Goal: Transaction & Acquisition: Obtain resource

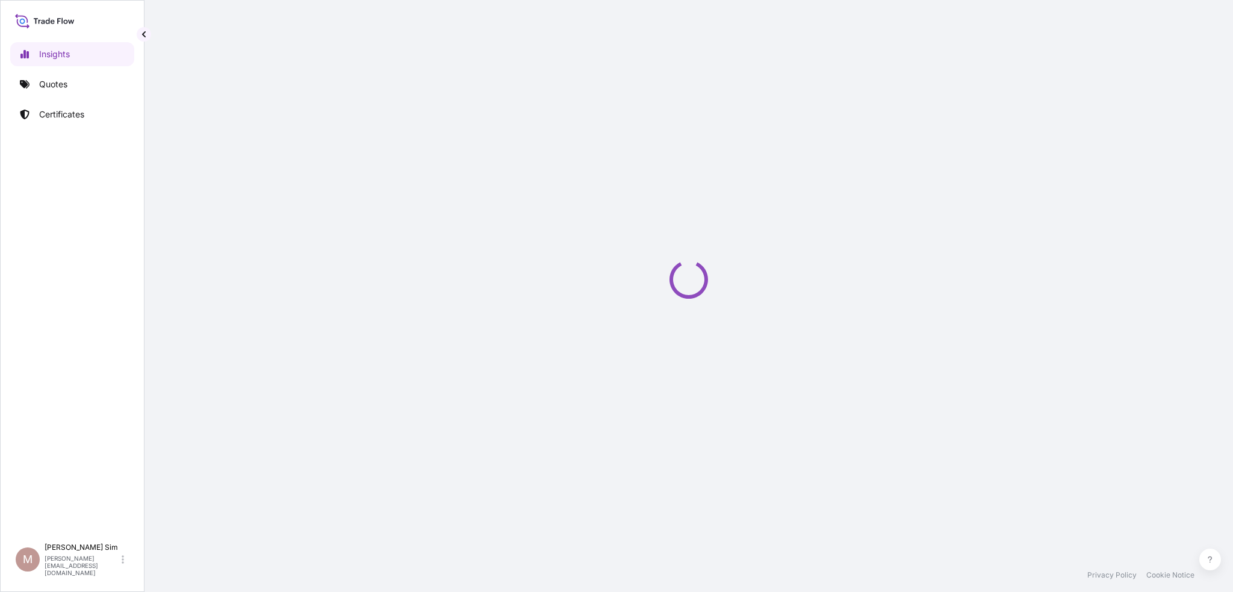
select select "2025"
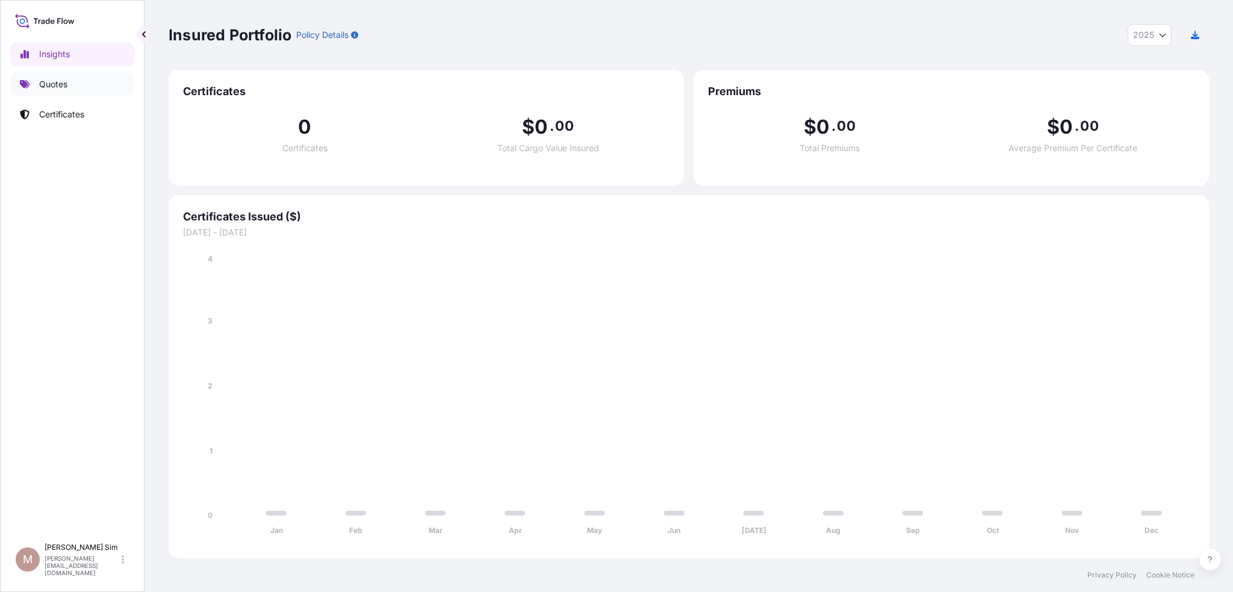
click at [42, 81] on p "Quotes" at bounding box center [53, 84] width 28 height 12
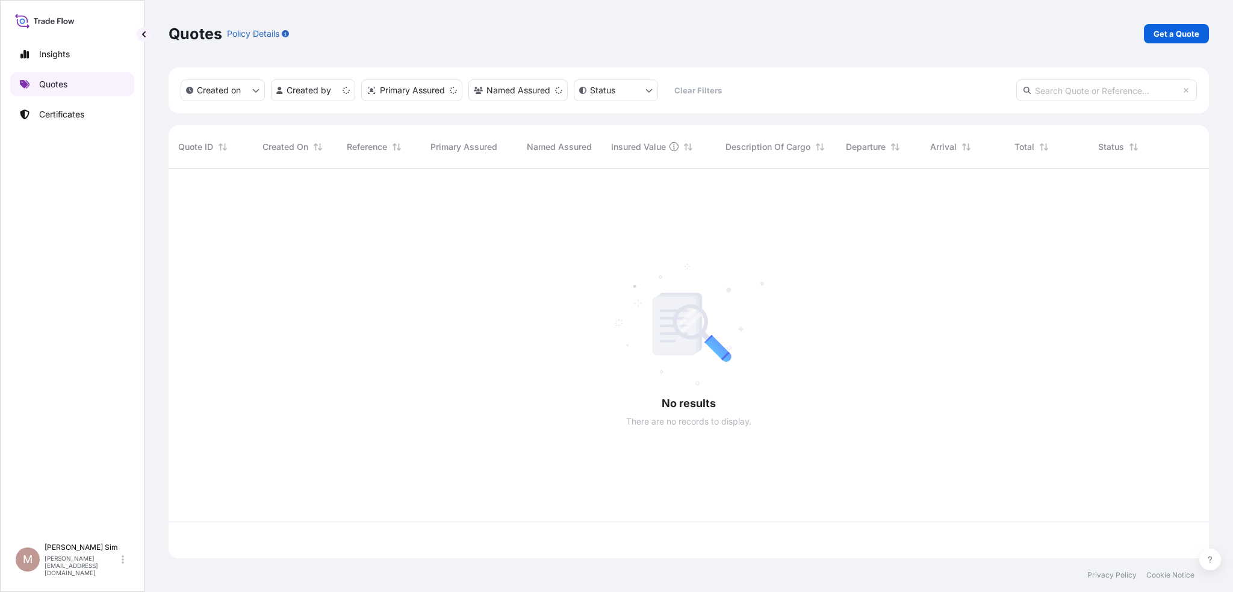
scroll to position [387, 1030]
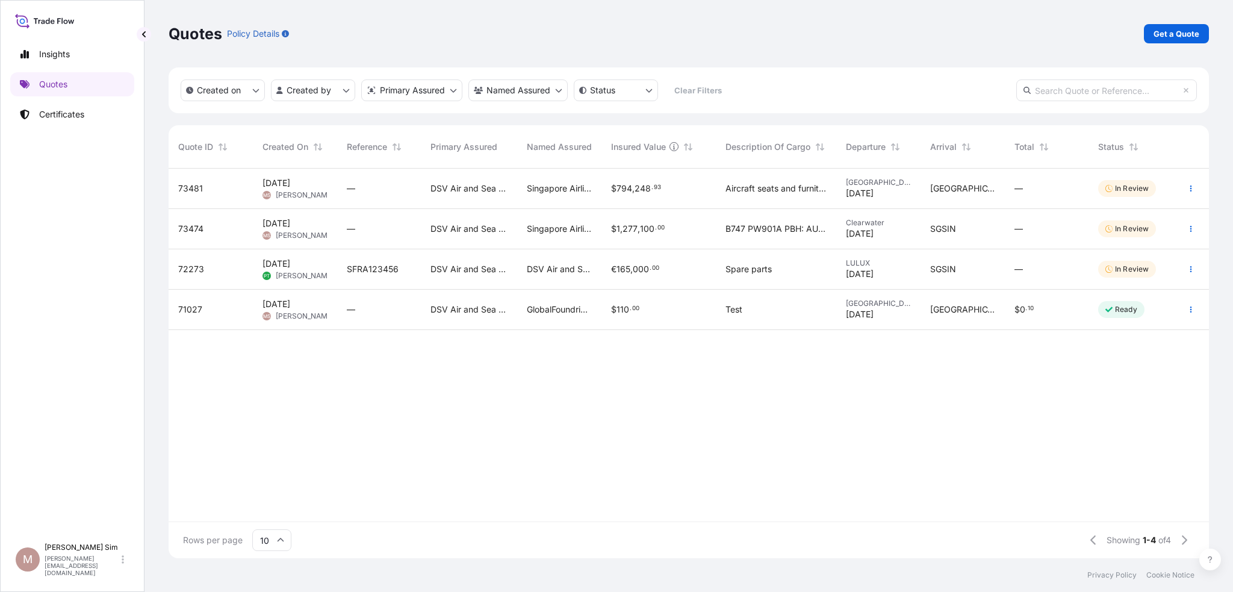
click at [654, 186] on span "93" at bounding box center [657, 187] width 7 height 4
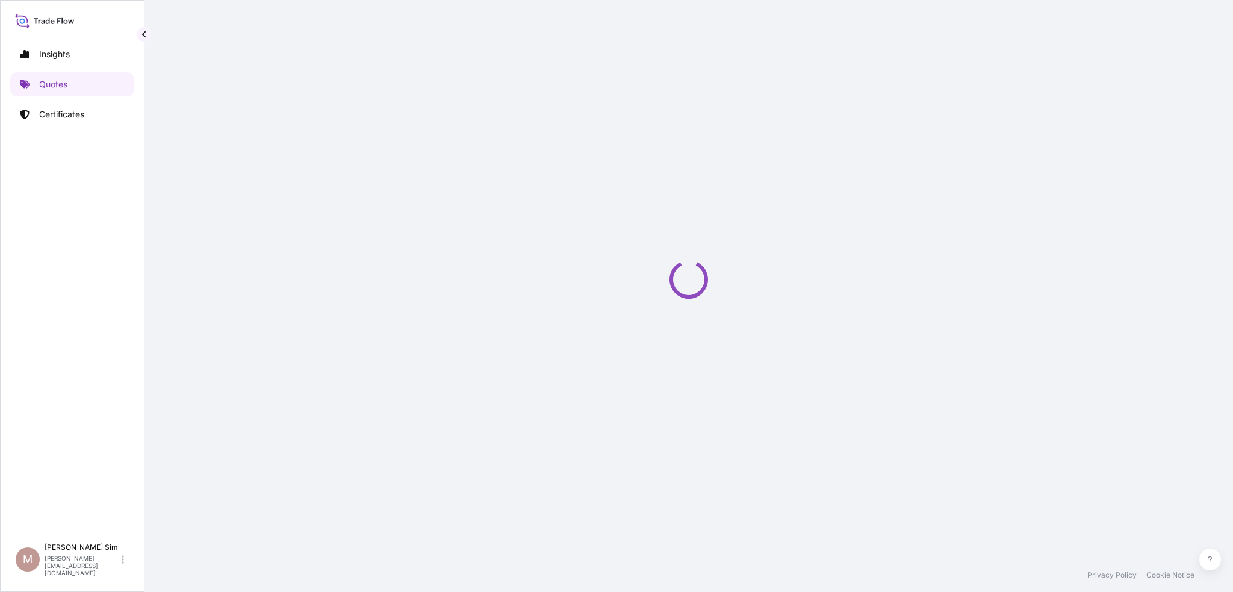
select select "Sea"
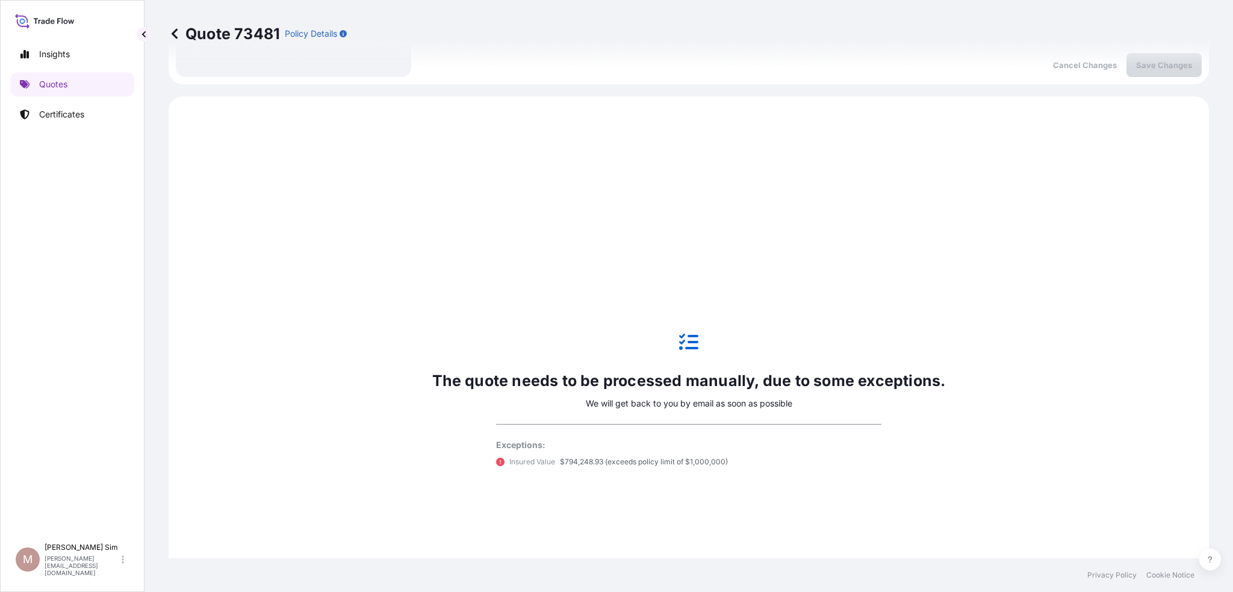
scroll to position [412, 0]
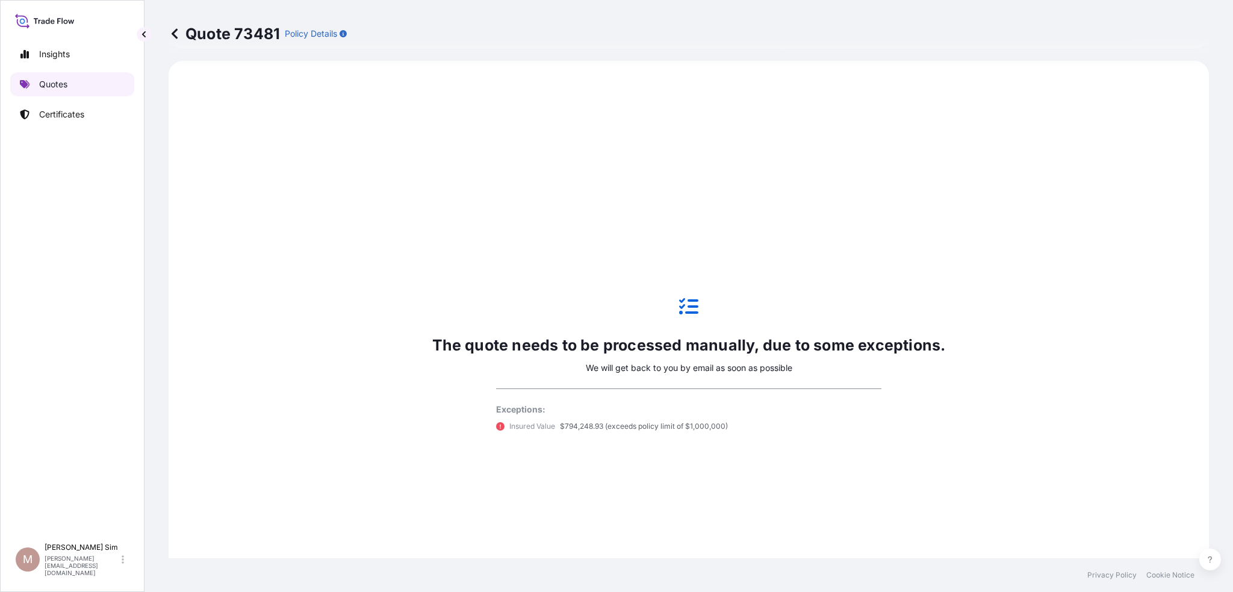
click at [75, 84] on link "Quotes" at bounding box center [72, 84] width 124 height 24
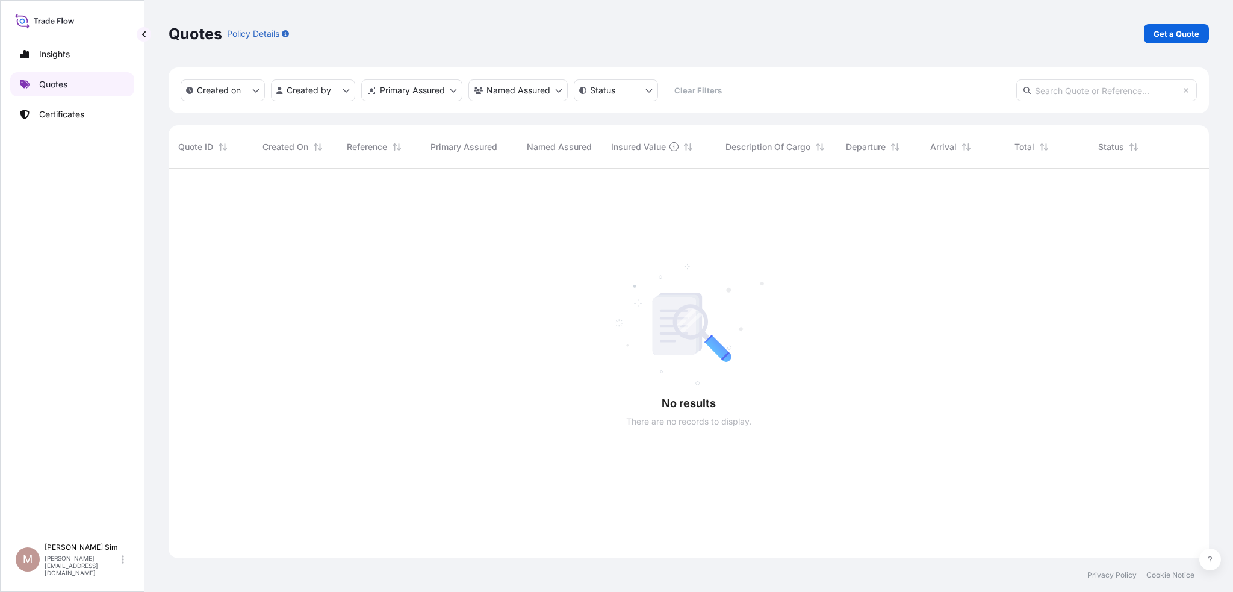
scroll to position [387, 1030]
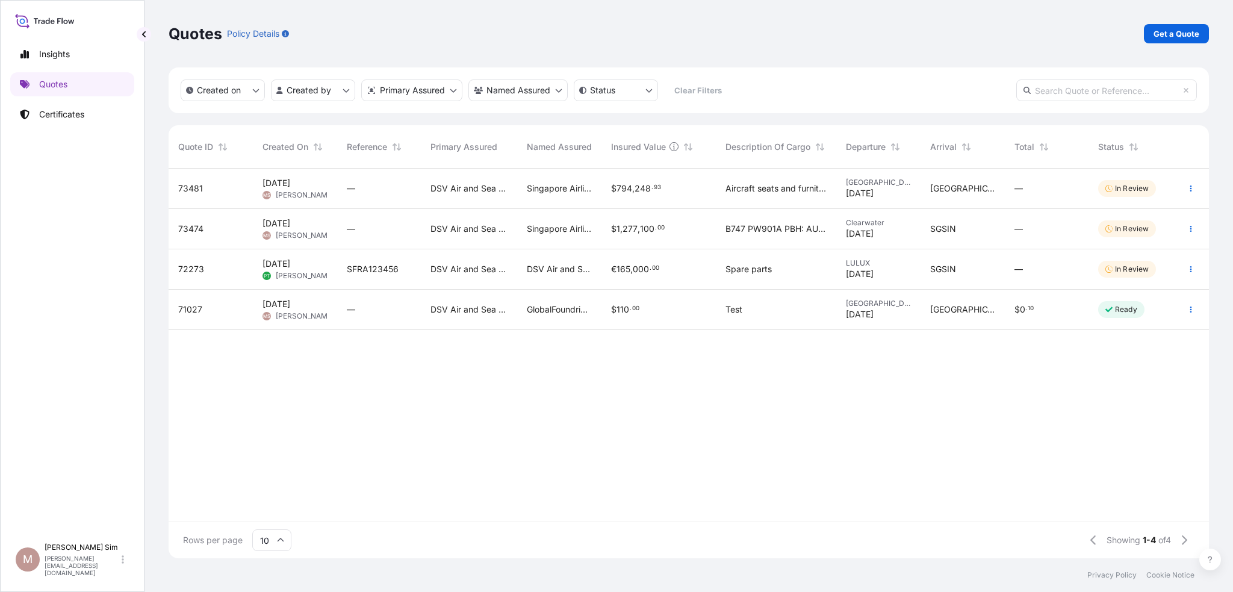
click at [631, 253] on div "€ 165 , 000 . 00" at bounding box center [658, 269] width 114 height 40
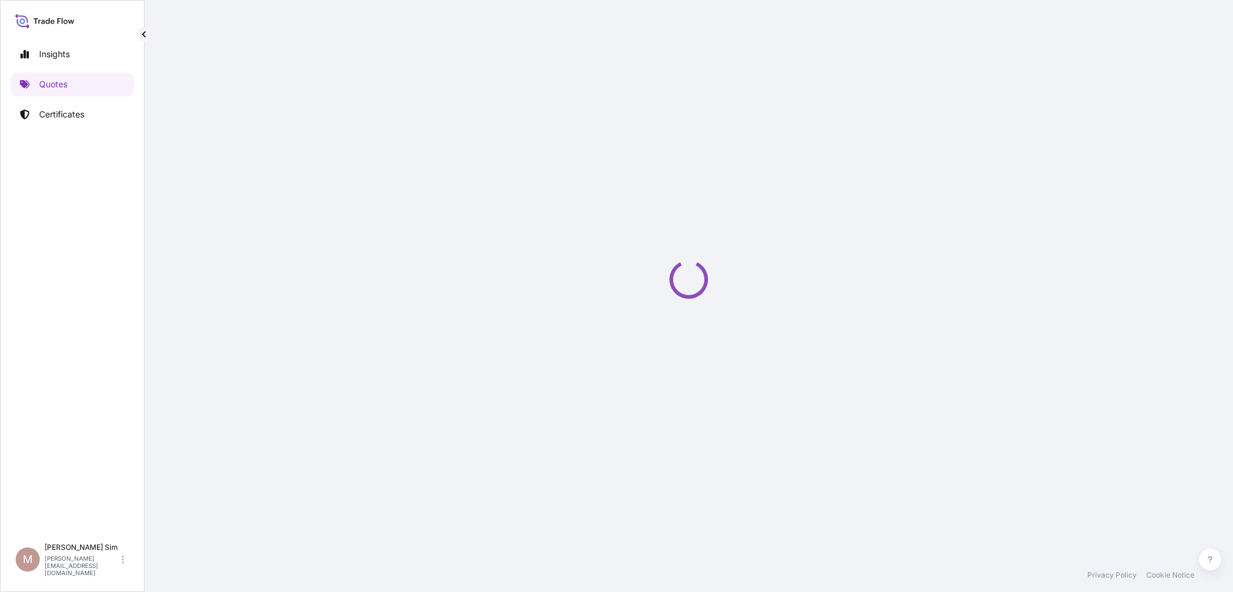
select select "Road / Inland"
select select "Airfreight"
select select "Road / Inland"
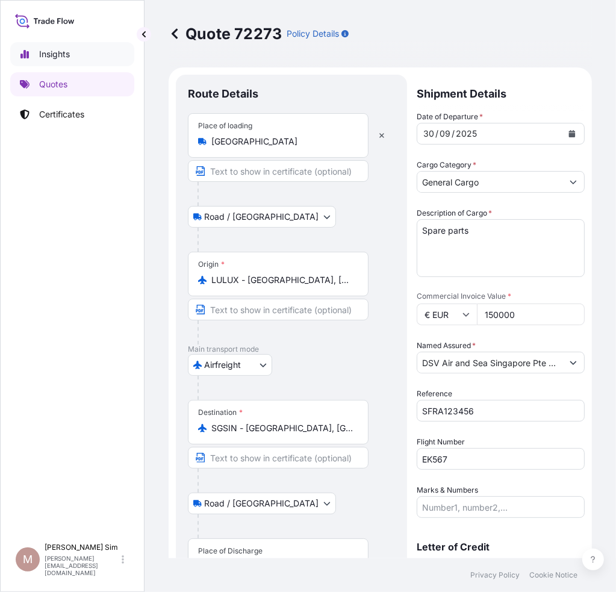
click at [51, 52] on p "Insights" at bounding box center [54, 54] width 31 height 12
select select "2025"
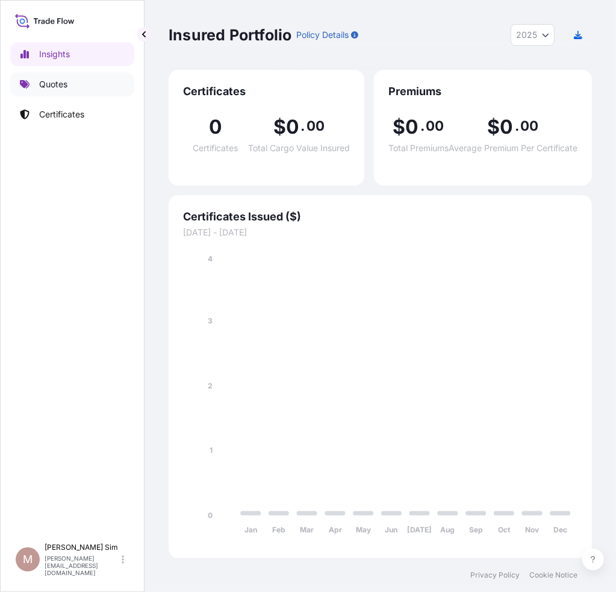
click at [52, 90] on link "Quotes" at bounding box center [72, 84] width 124 height 24
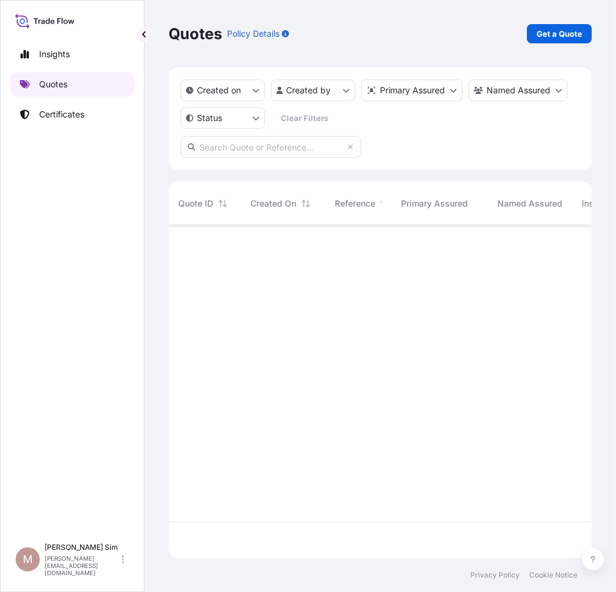
scroll to position [330, 414]
click at [558, 33] on p "Get a Quote" at bounding box center [559, 34] width 46 height 12
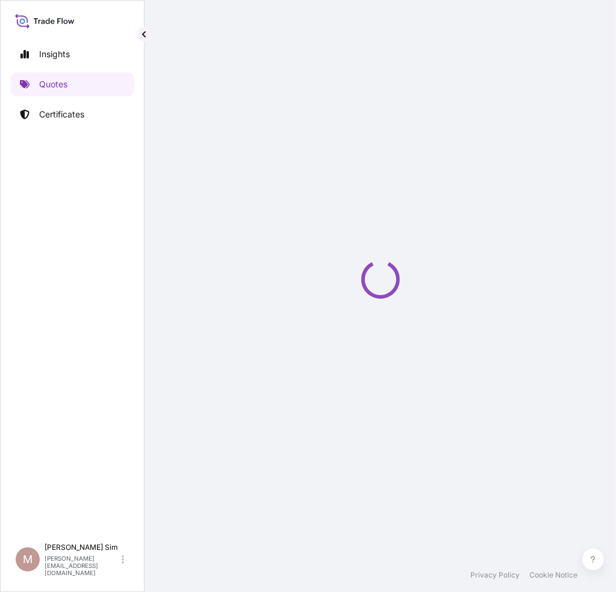
select select "Sea"
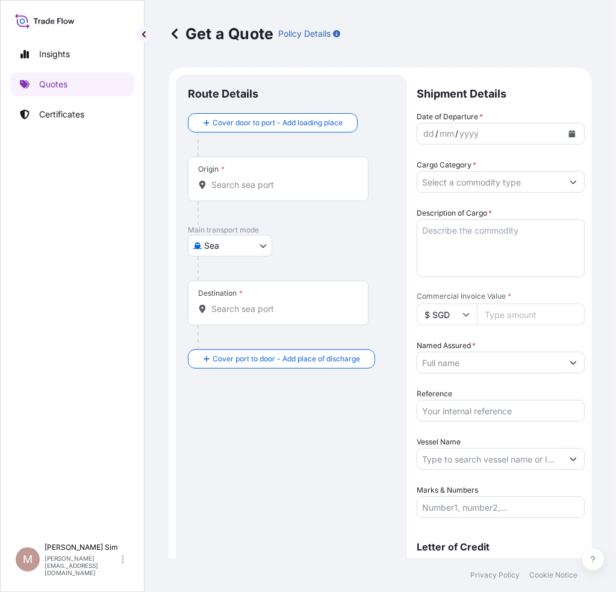
scroll to position [19, 0]
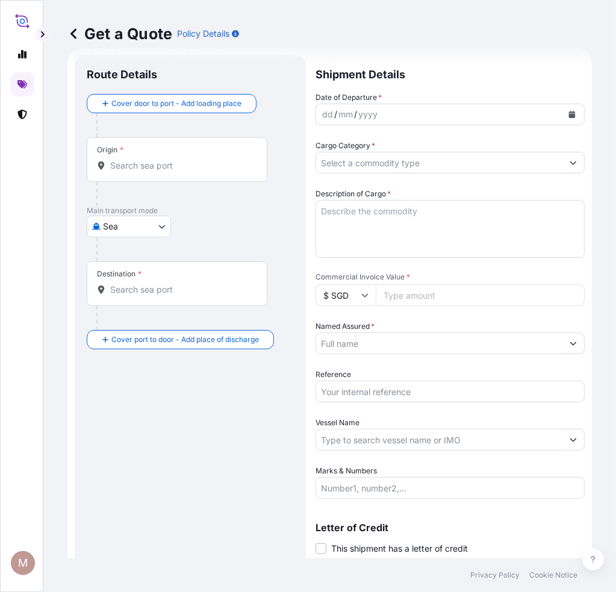
click at [128, 168] on input "Origin *" at bounding box center [181, 165] width 142 height 12
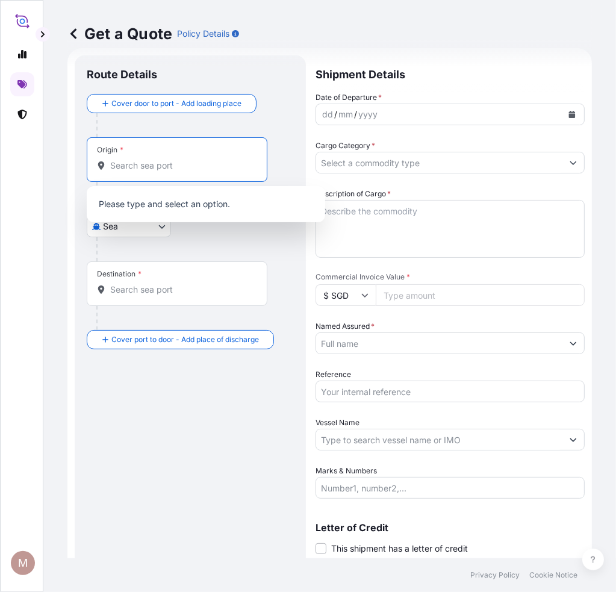
click at [70, 36] on icon at bounding box center [73, 34] width 12 height 12
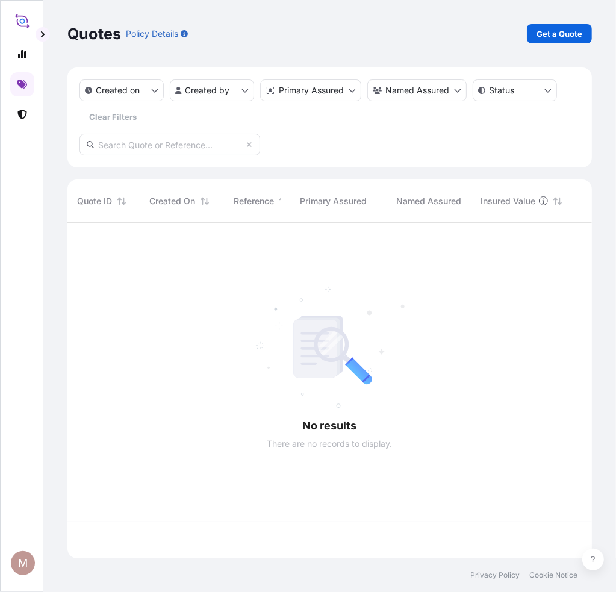
scroll to position [332, 515]
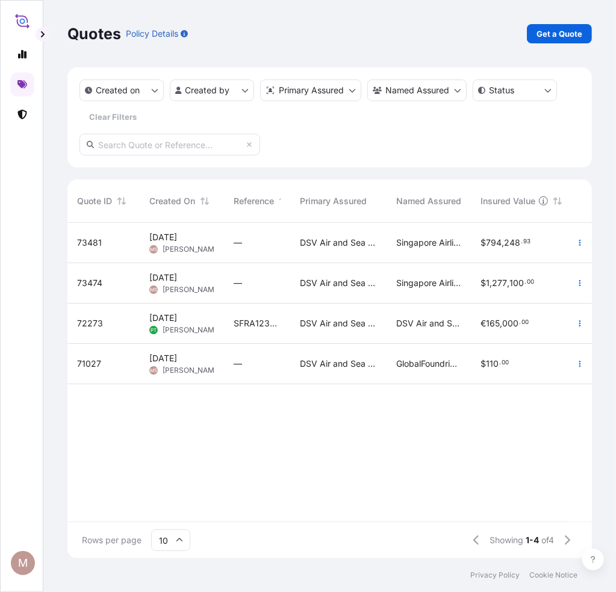
click at [177, 317] on span "29 Sep 2025" at bounding box center [163, 318] width 28 height 12
select select "Road / Inland"
select select "Airfreight"
select select "Road / Inland"
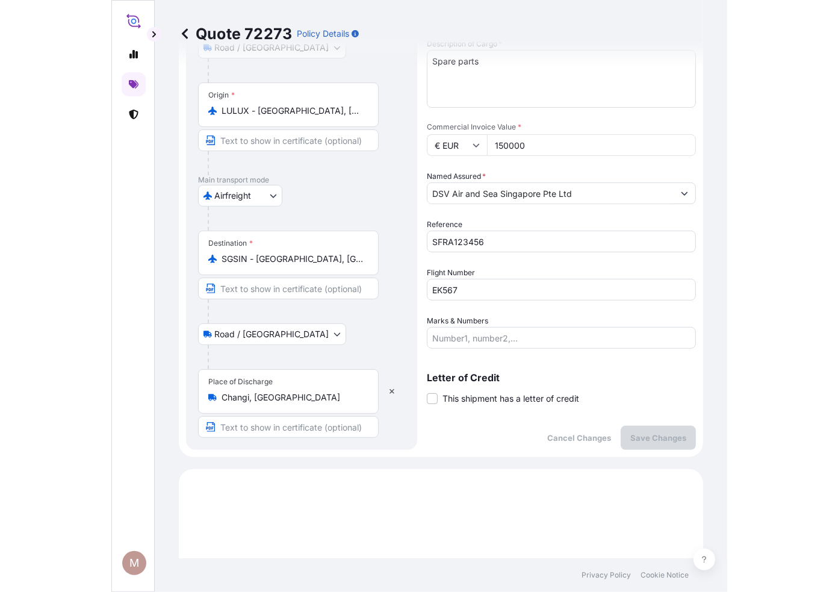
scroll to position [188, 0]
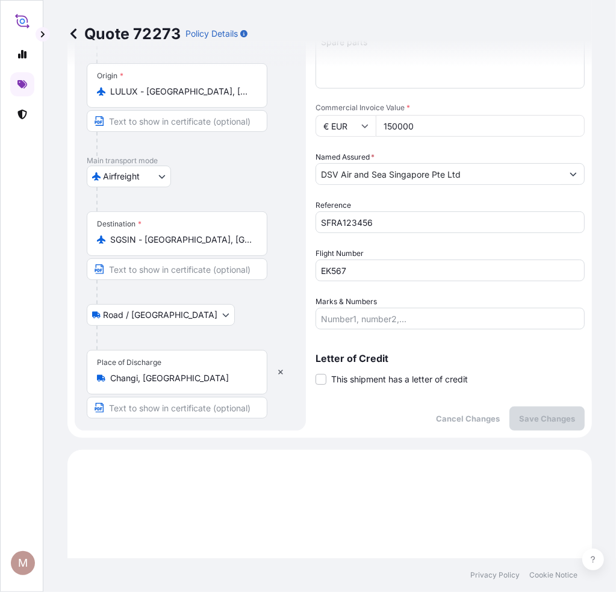
click at [409, 220] on input "SFRA123456" at bounding box center [449, 222] width 269 height 22
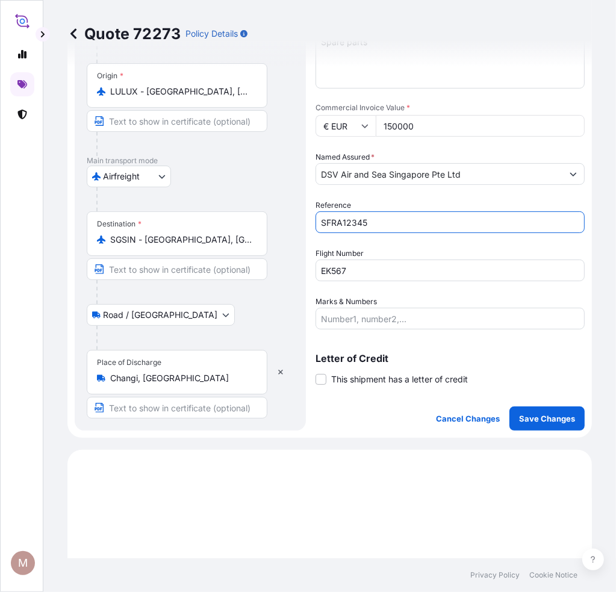
type input "SFRA123456"
click at [518, 409] on button "Save Changes" at bounding box center [546, 418] width 75 height 24
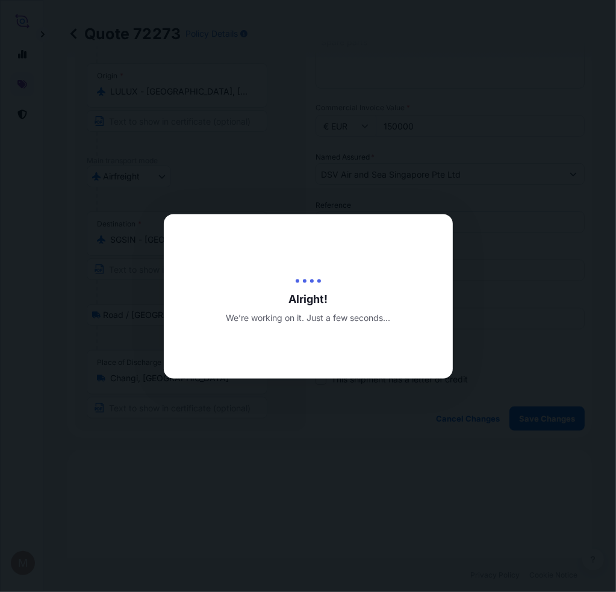
type input "09/10/2025"
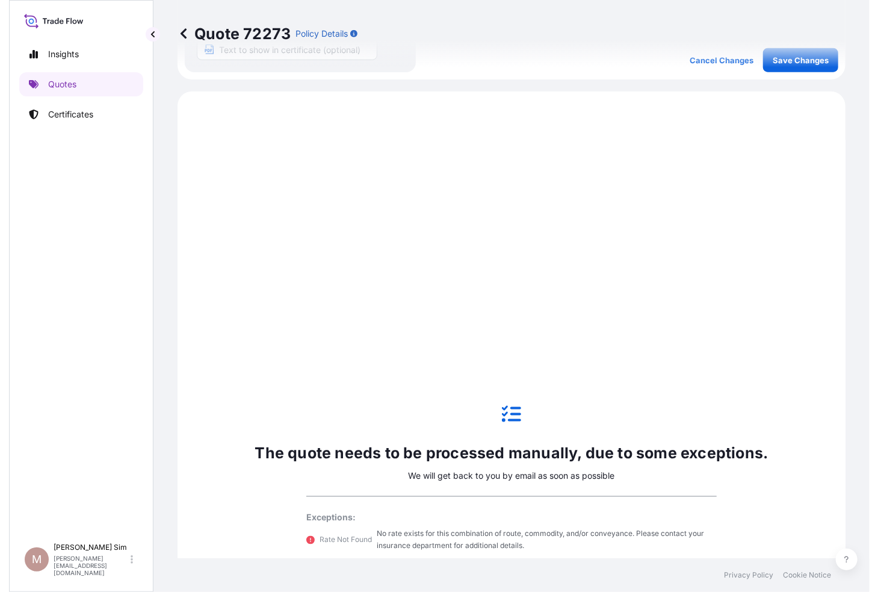
scroll to position [577, 0]
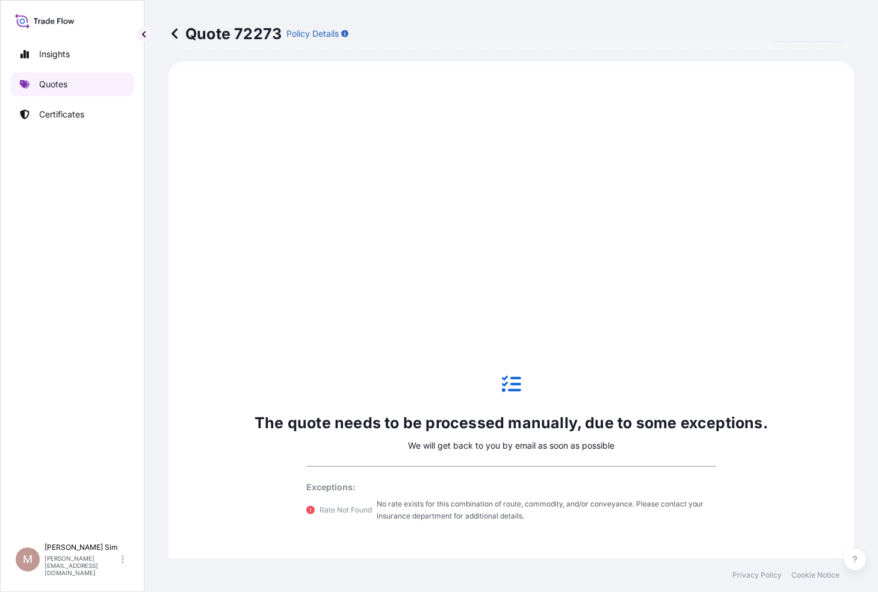
select select "Road / Inland"
select select "Airfreight"
select select "Road / Inland"
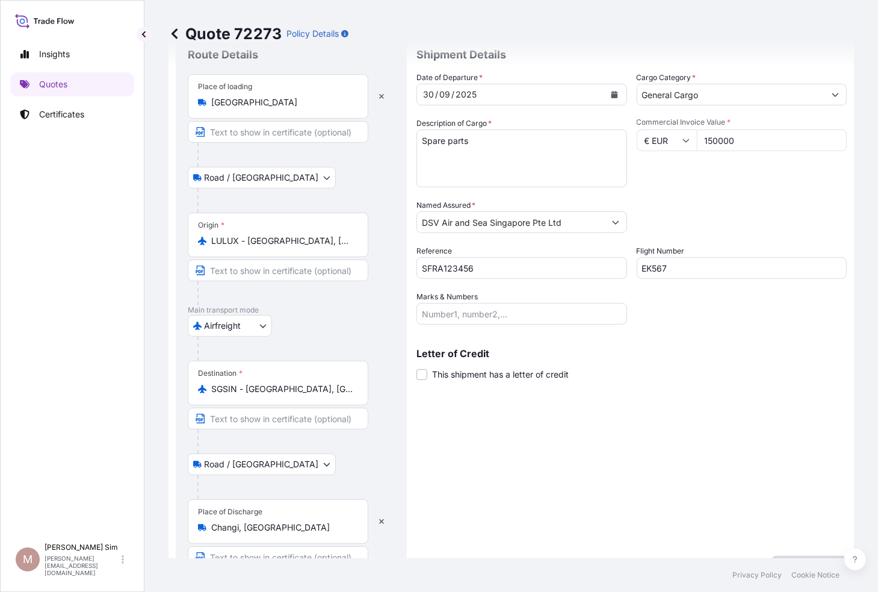
scroll to position [0, 0]
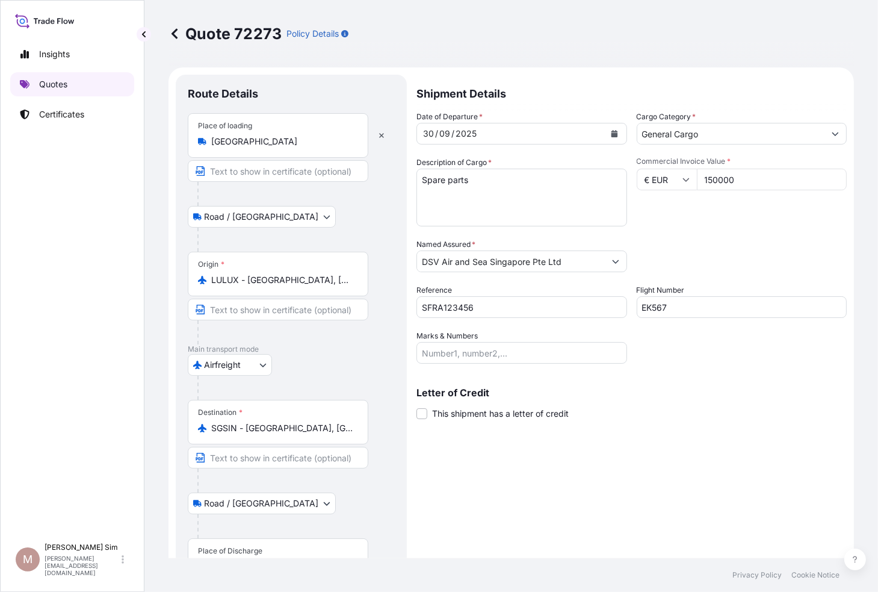
click at [105, 83] on link "Quotes" at bounding box center [72, 84] width 124 height 24
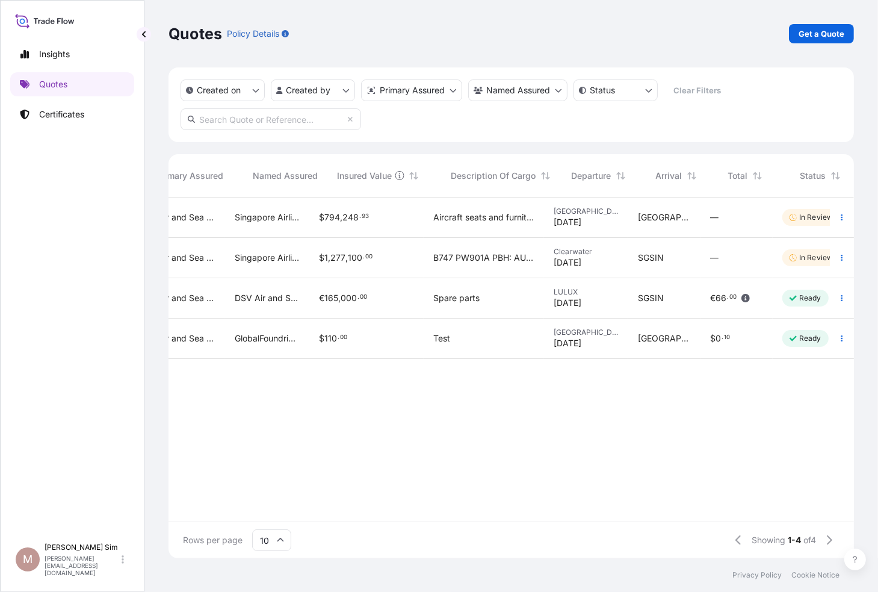
scroll to position [0, 289]
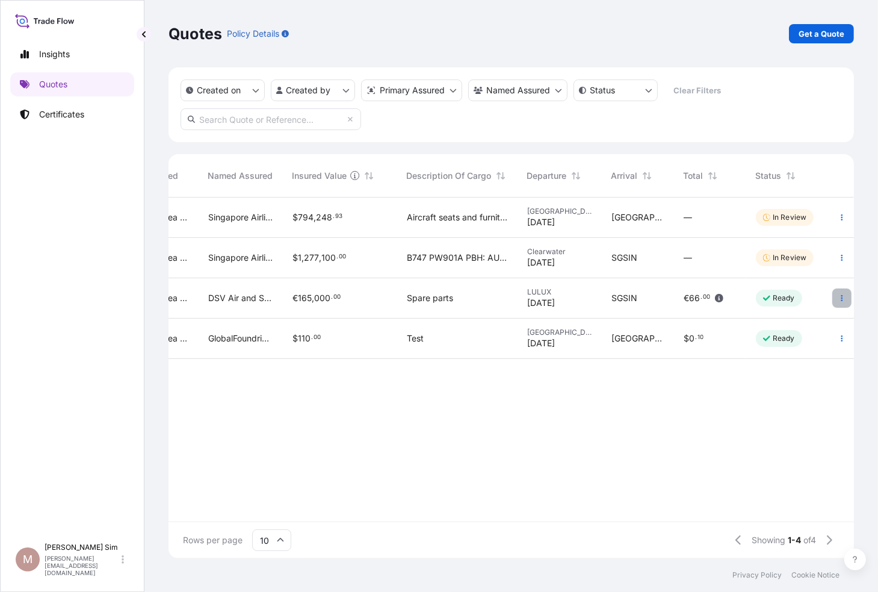
click at [846, 297] on button "button" at bounding box center [841, 297] width 19 height 19
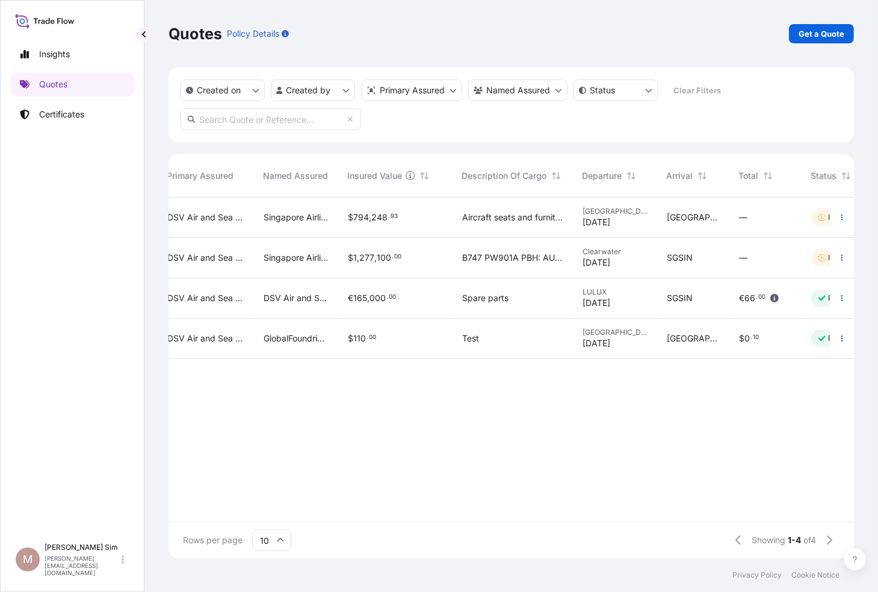
click at [380, 302] on span "000" at bounding box center [378, 298] width 16 height 8
select select "Road / Inland"
select select "Airfreight"
select select "Road / Inland"
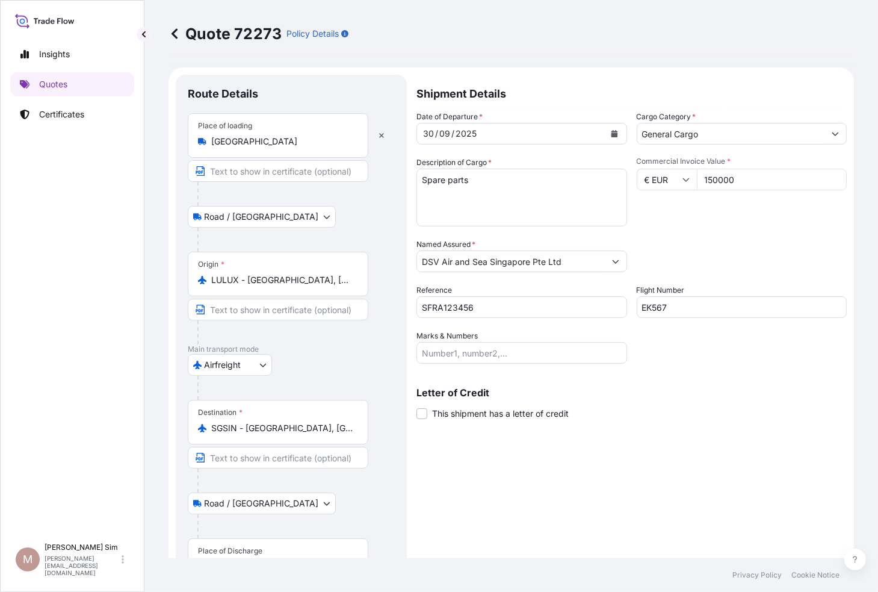
click at [177, 38] on icon at bounding box center [175, 33] width 6 height 10
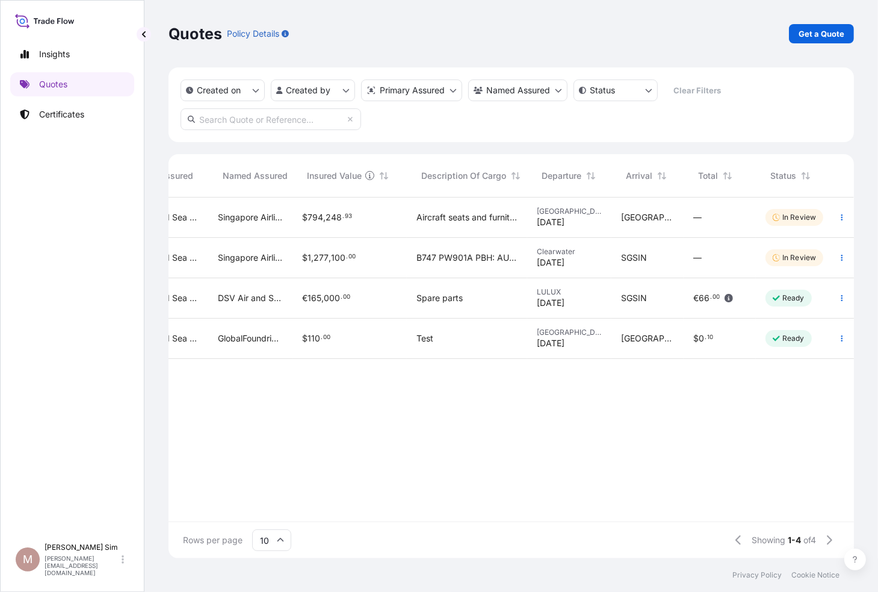
scroll to position [0, 289]
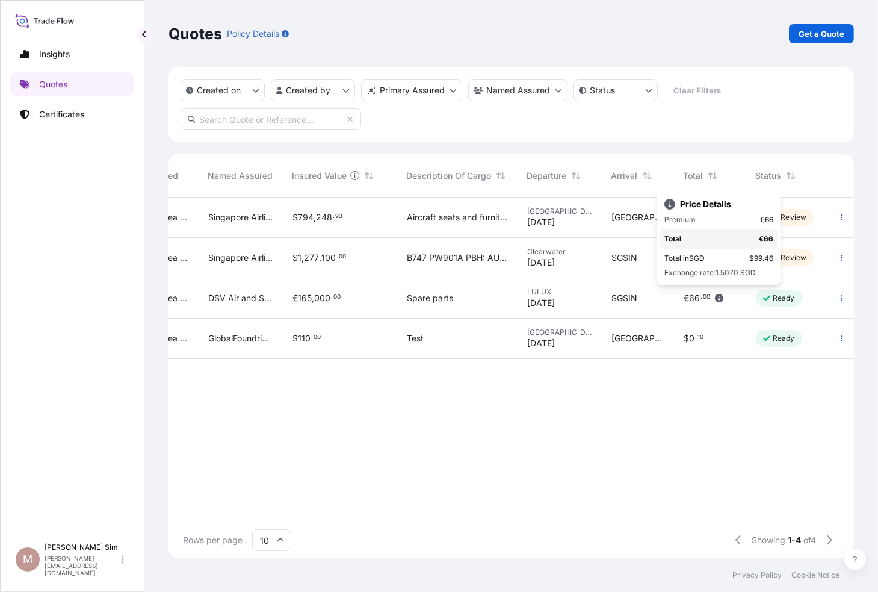
click at [719, 298] on icon "button" at bounding box center [719, 298] width 8 height 8
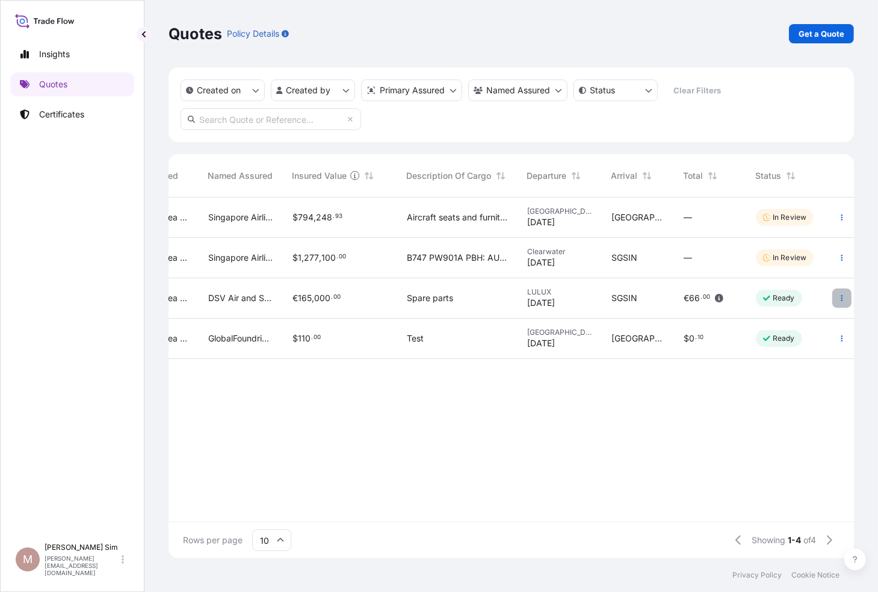
click at [843, 297] on icon "button" at bounding box center [841, 297] width 7 height 7
click at [332, 291] on div "€ 165 , 000 . 00" at bounding box center [340, 298] width 114 height 40
select select "Road / Inland"
select select "Airfreight"
select select "Road / Inland"
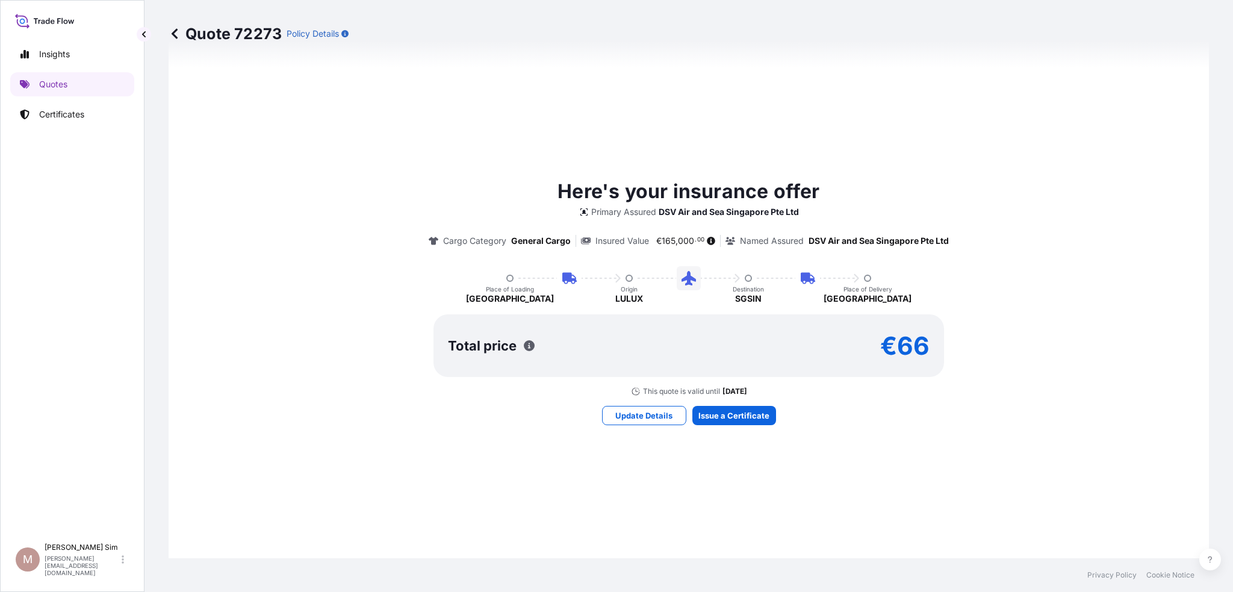
scroll to position [697, 0]
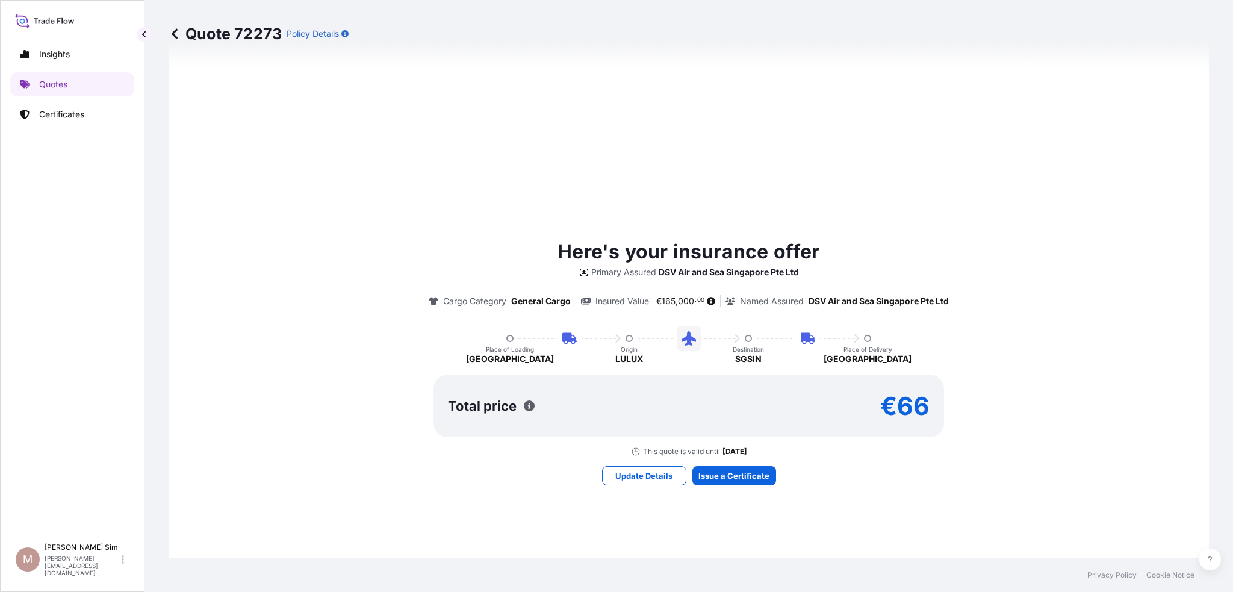
click at [179, 29] on icon at bounding box center [175, 34] width 12 height 12
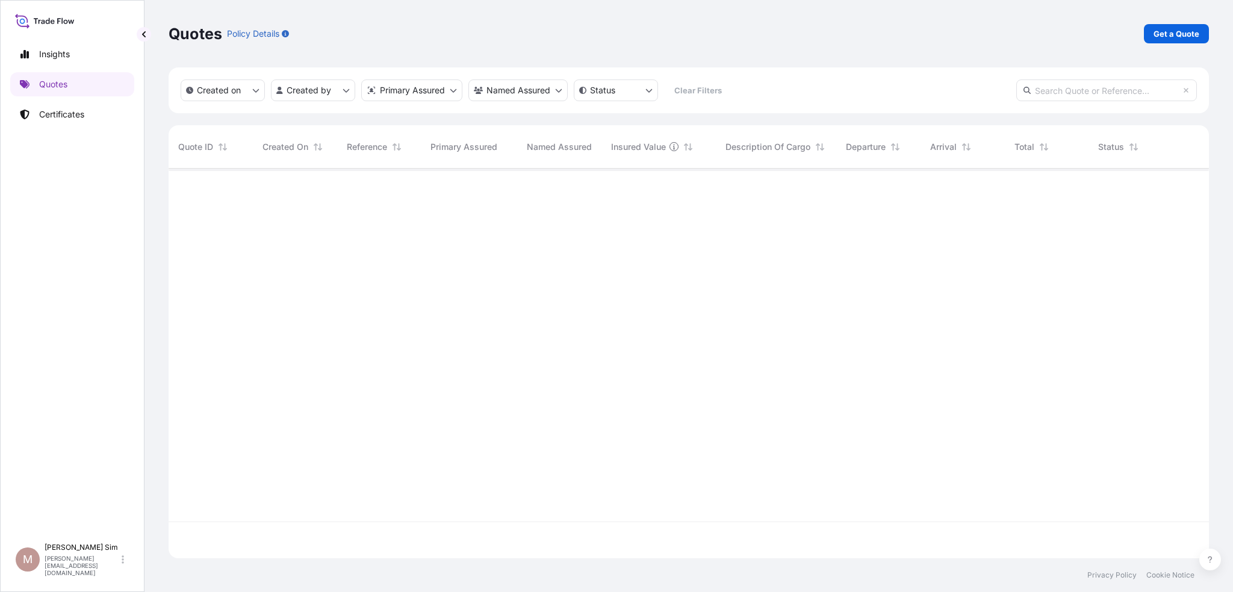
scroll to position [387, 1030]
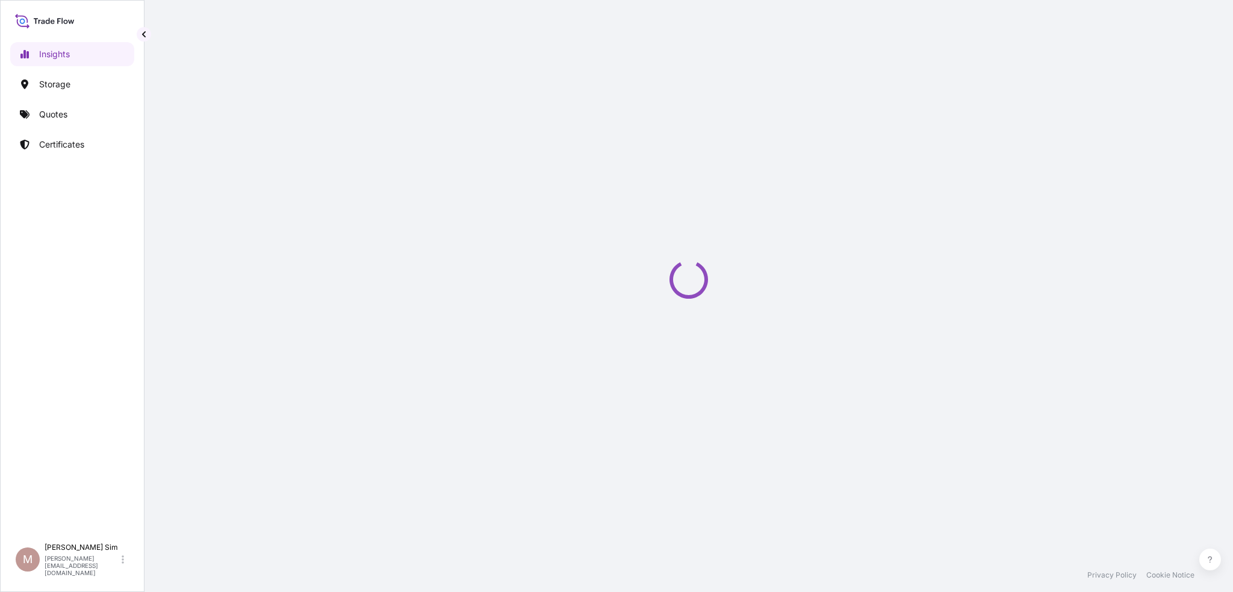
select select "2025"
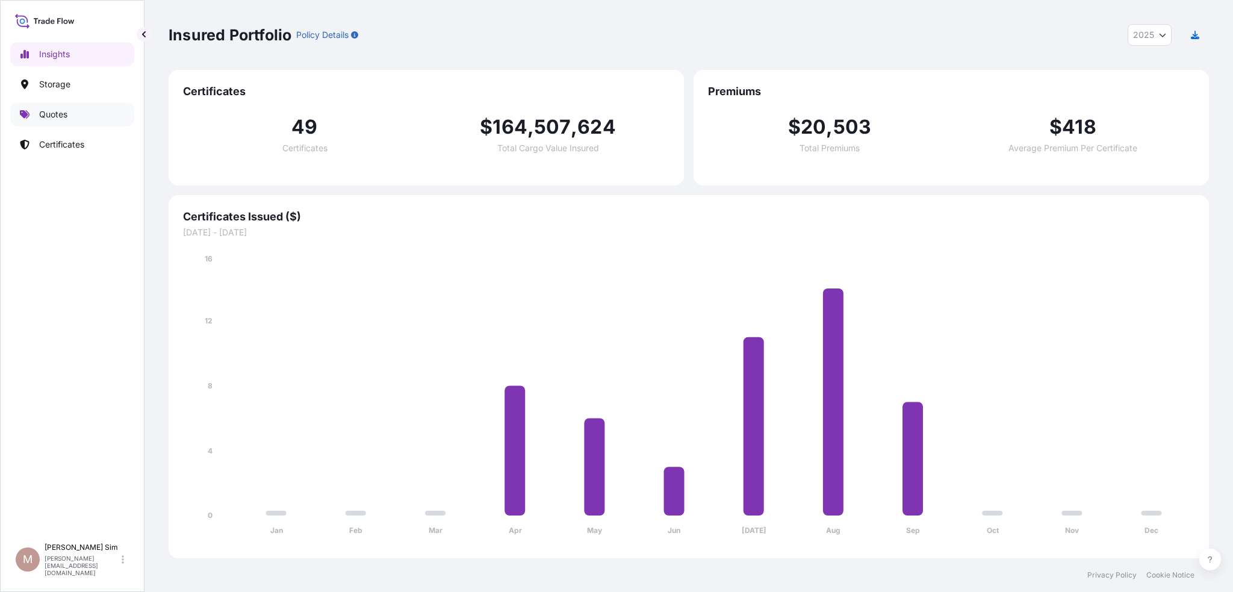
click at [50, 119] on p "Quotes" at bounding box center [53, 114] width 28 height 12
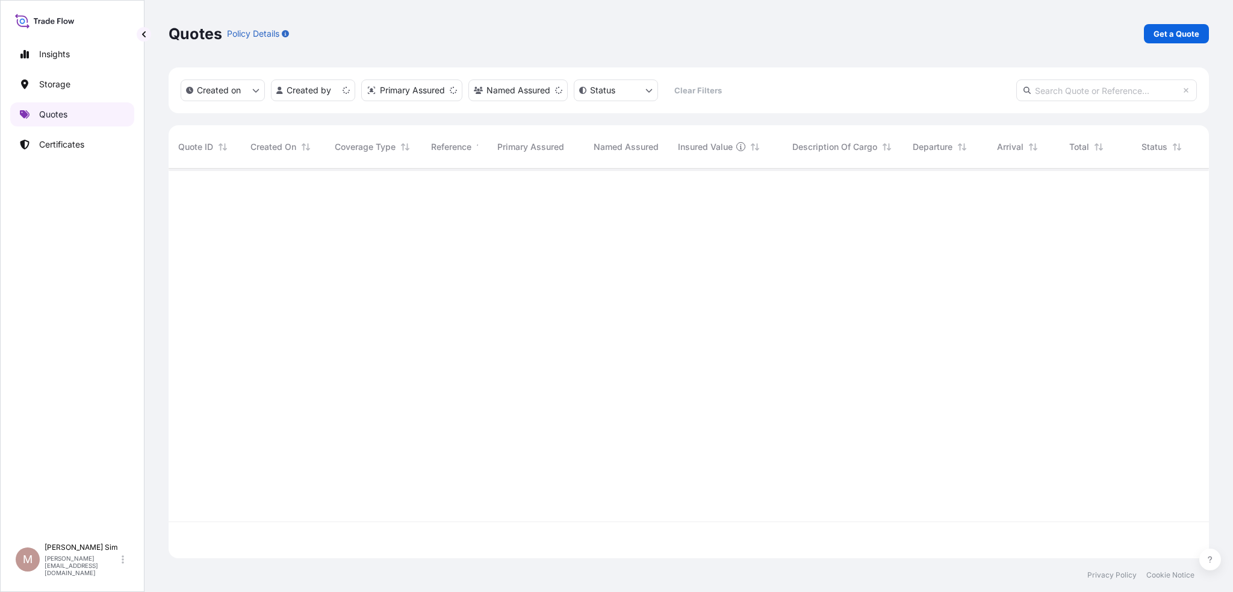
scroll to position [387, 1030]
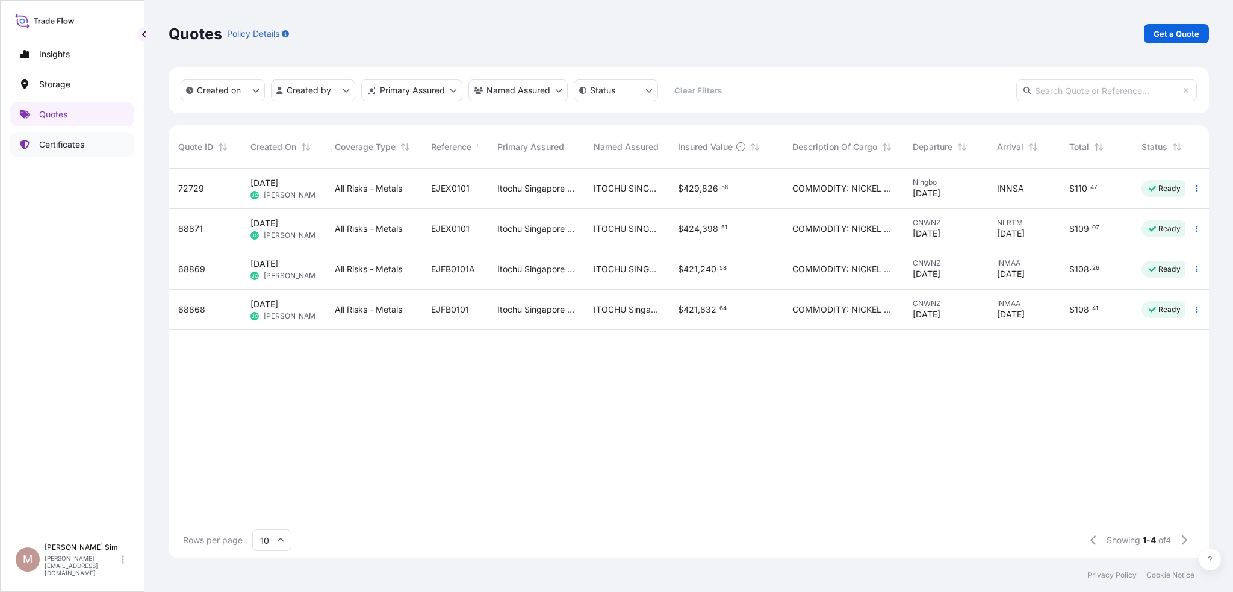
click at [58, 144] on p "Certificates" at bounding box center [61, 144] width 45 height 12
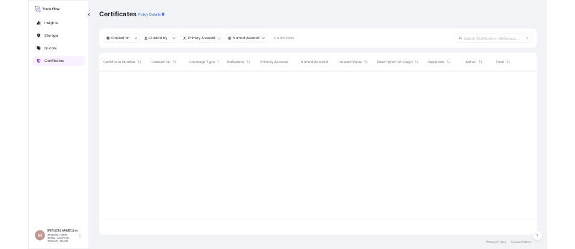
scroll to position [387, 1030]
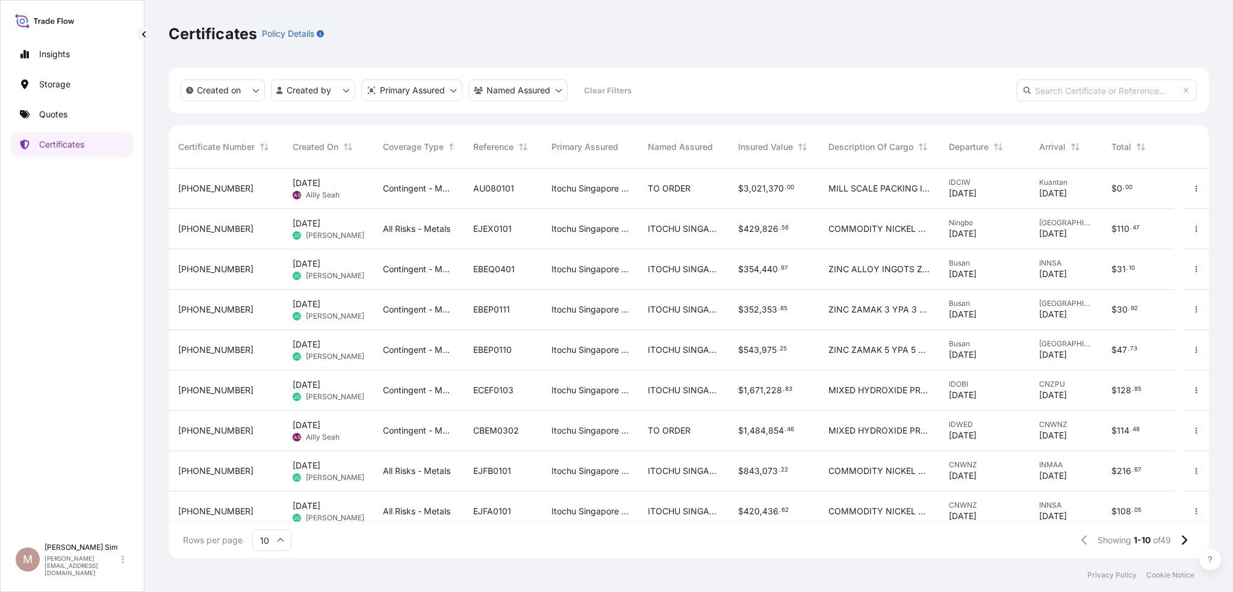
click at [525, 182] on div "AU080101" at bounding box center [502, 188] width 59 height 12
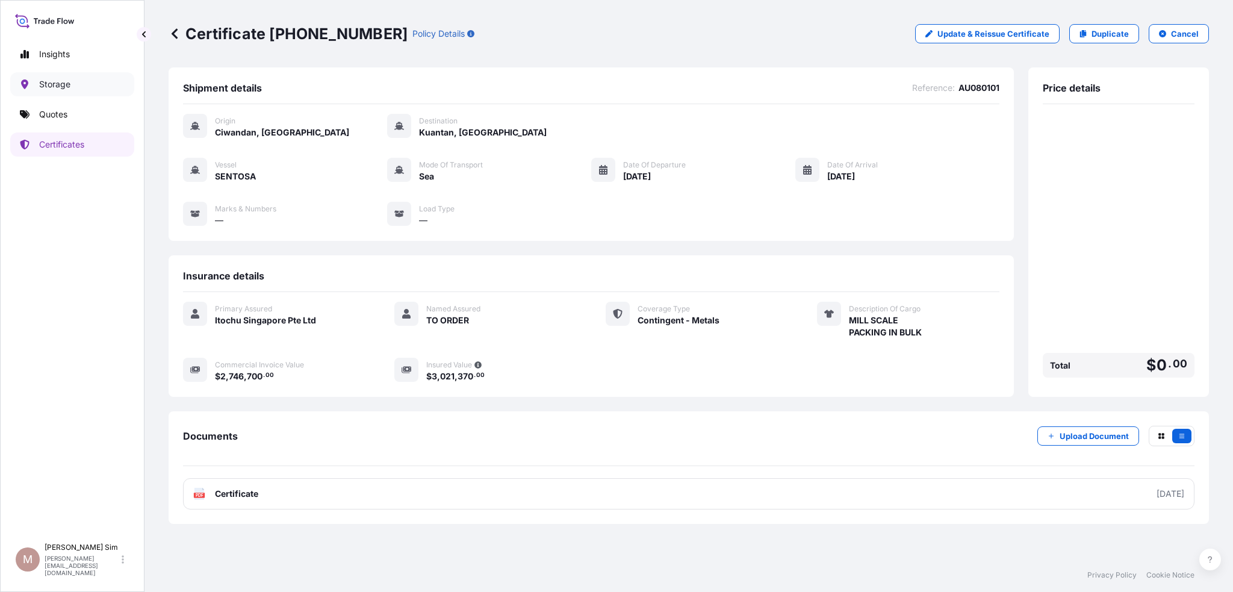
click at [51, 85] on p "Storage" at bounding box center [54, 84] width 31 height 12
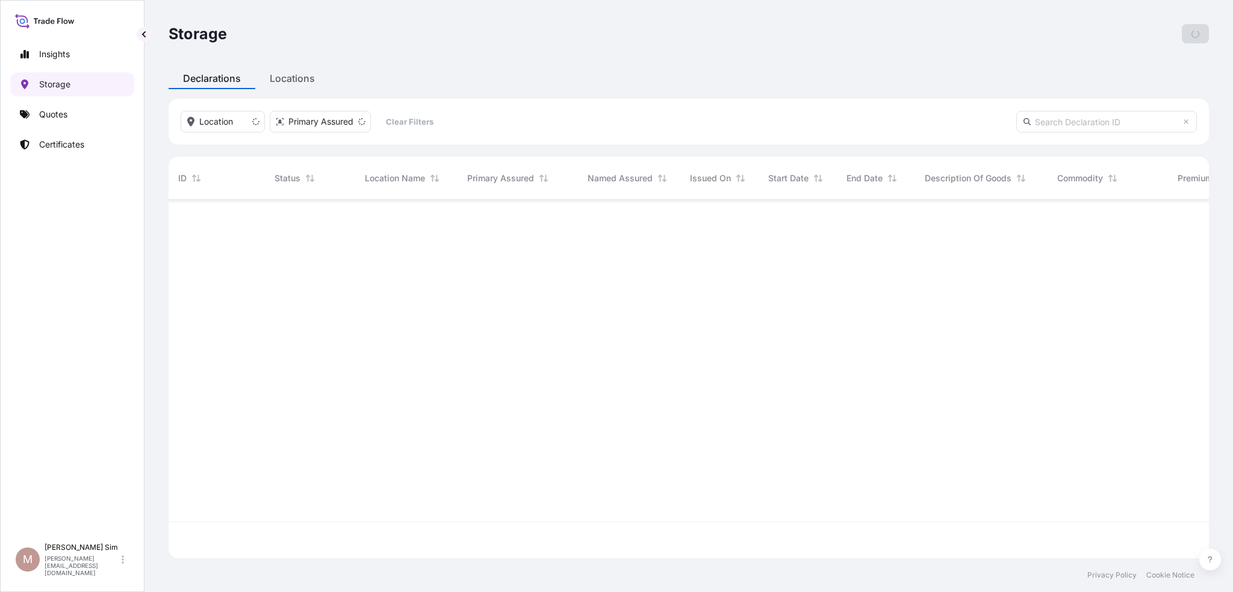
scroll to position [356, 1030]
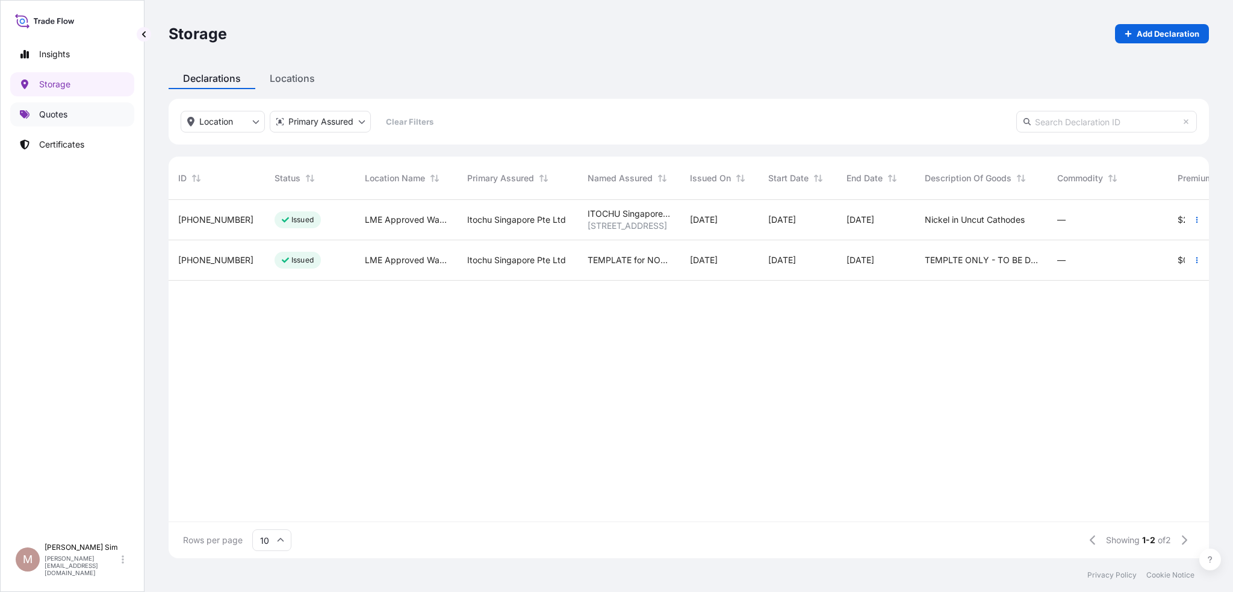
click at [54, 117] on p "Quotes" at bounding box center [53, 114] width 28 height 12
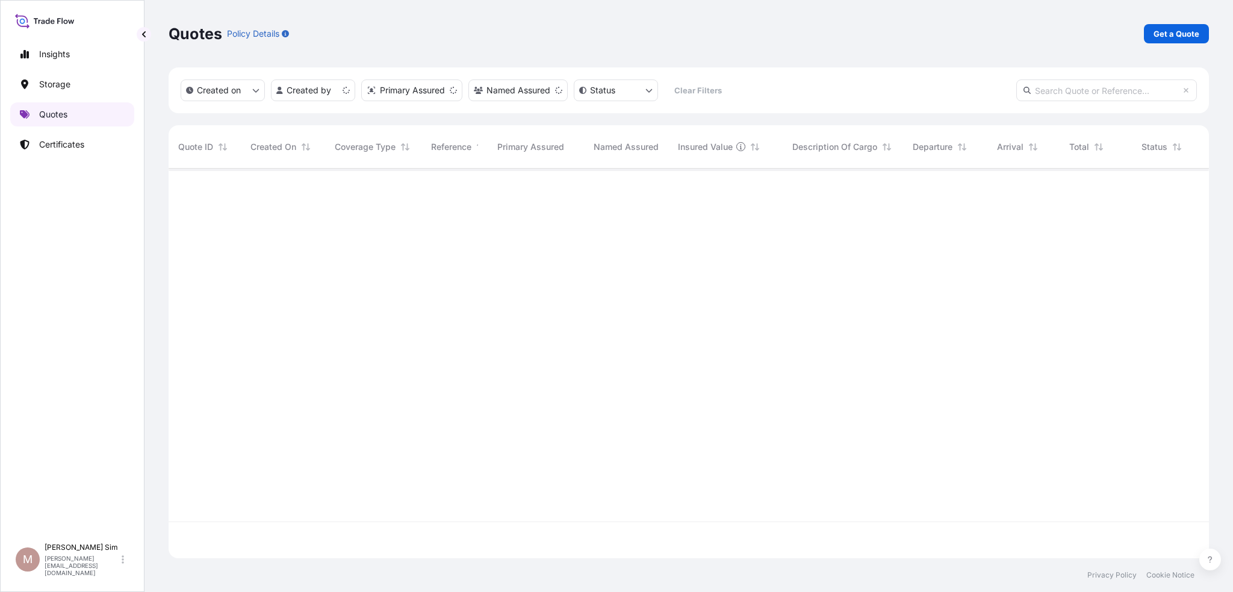
scroll to position [387, 1030]
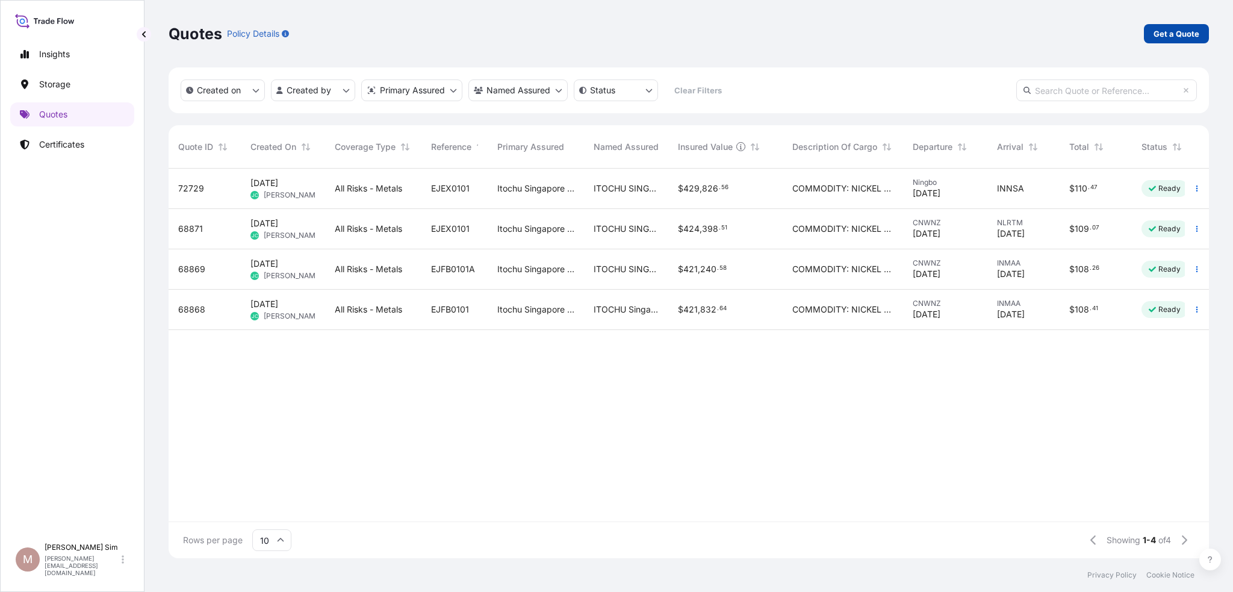
click at [1172, 31] on p "Get a Quote" at bounding box center [1176, 34] width 46 height 12
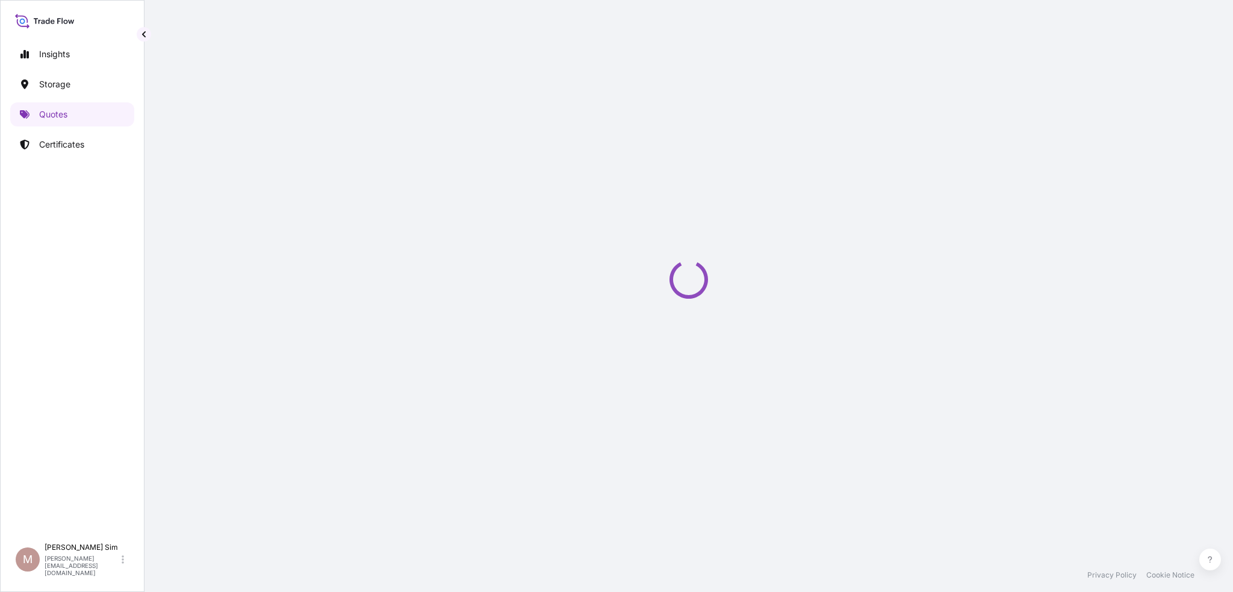
select select "Sea"
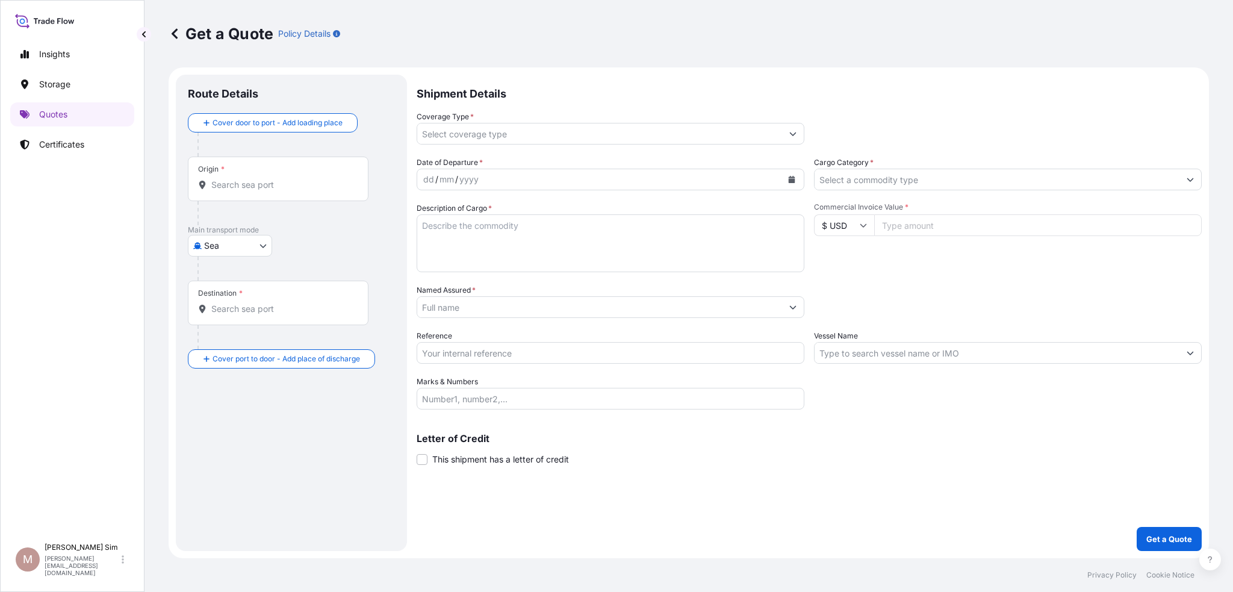
click at [1047, 185] on input "Cargo Category *" at bounding box center [996, 180] width 365 height 22
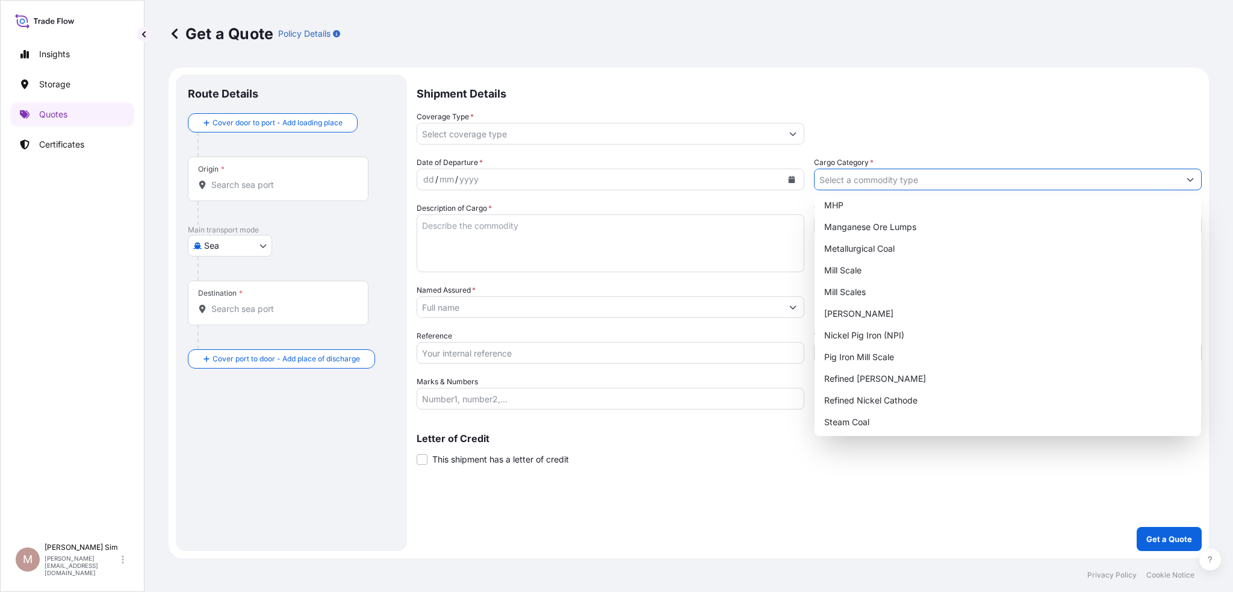
scroll to position [159, 0]
click at [988, 466] on div "Shipment Details Coverage Type * Date of Departure * dd / mm / yyyy Cargo Categ…" at bounding box center [808, 313] width 785 height 476
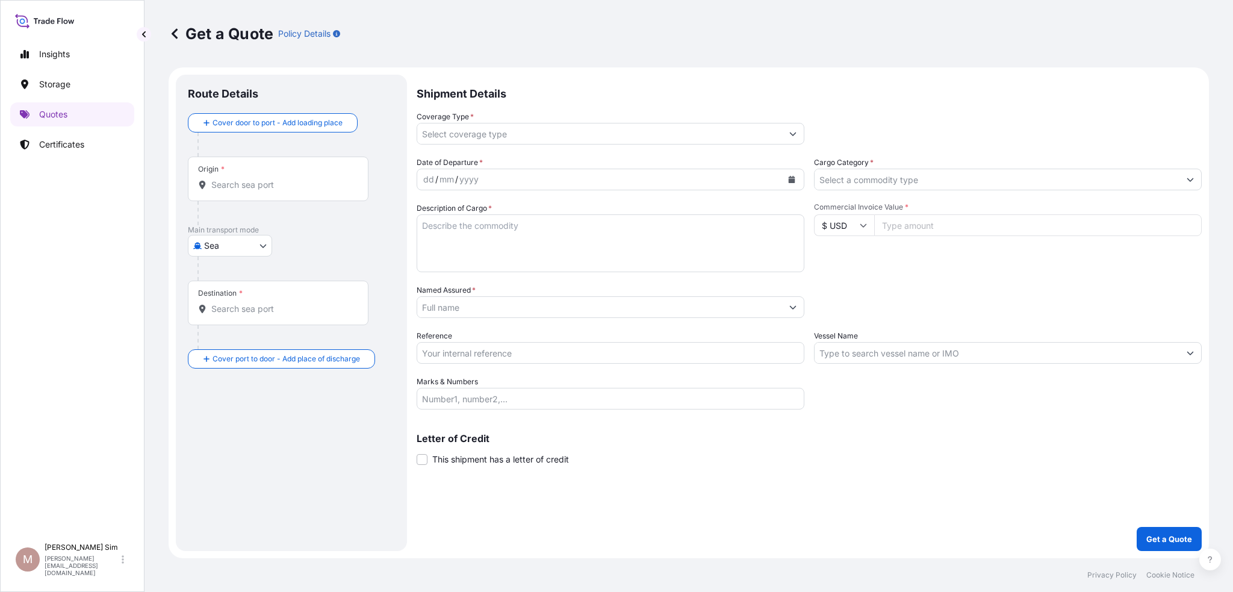
click at [752, 129] on input "Coverage Type *" at bounding box center [599, 134] width 365 height 22
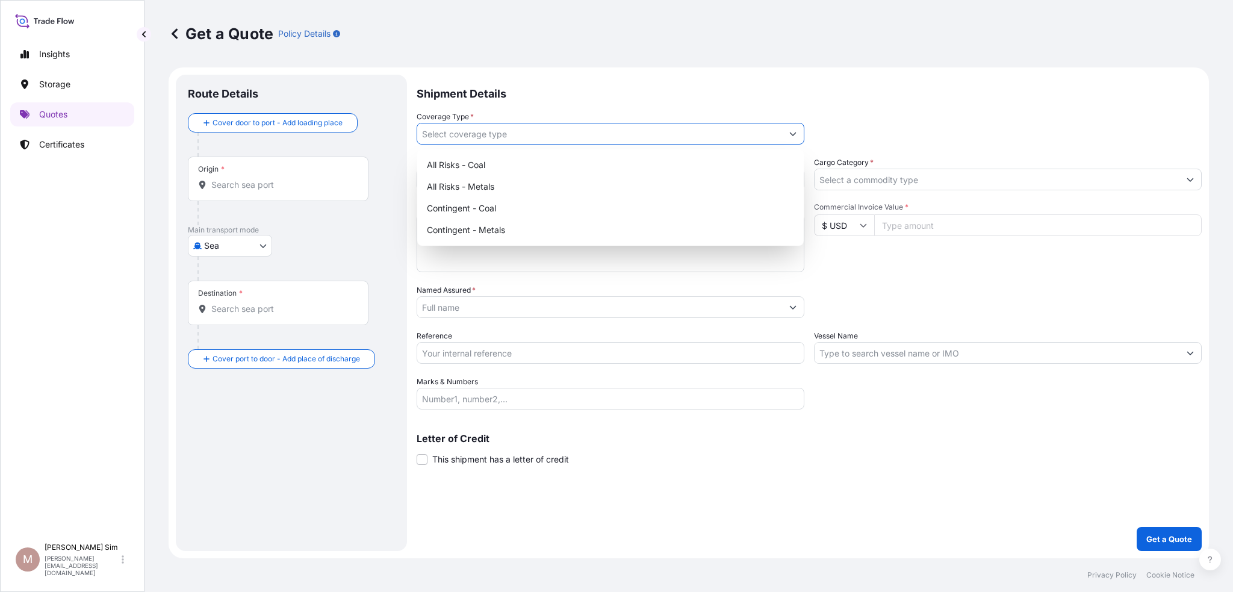
click at [79, 131] on div "Insights Storage Quotes Certificates" at bounding box center [72, 284] width 124 height 506
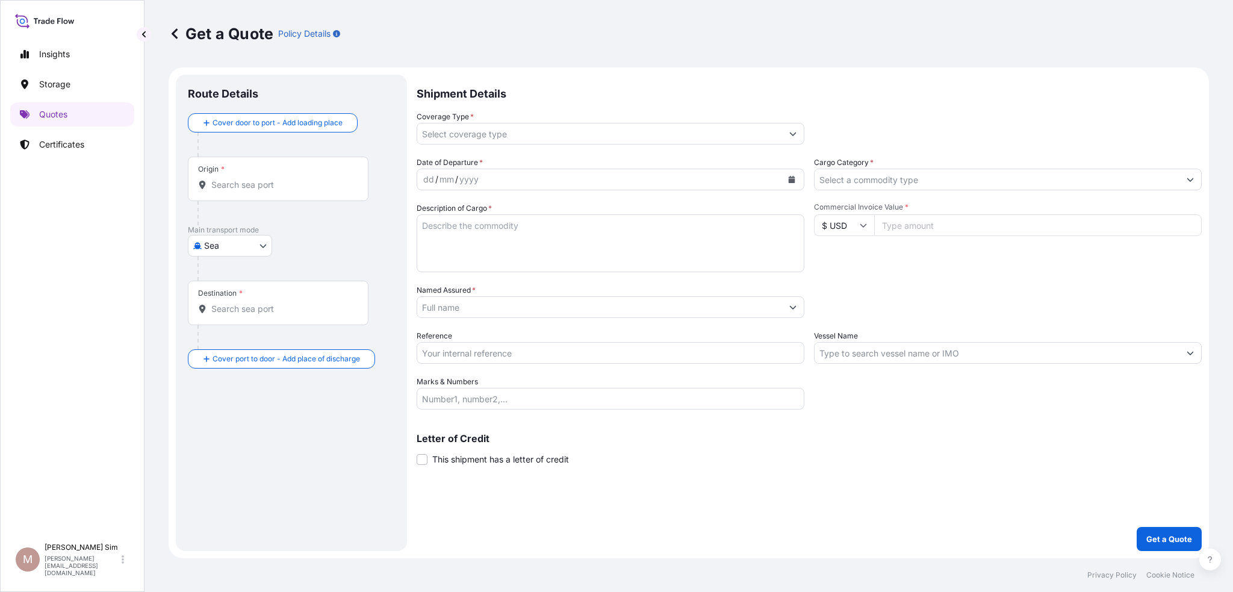
click at [79, 144] on p "Certificates" at bounding box center [61, 144] width 45 height 12
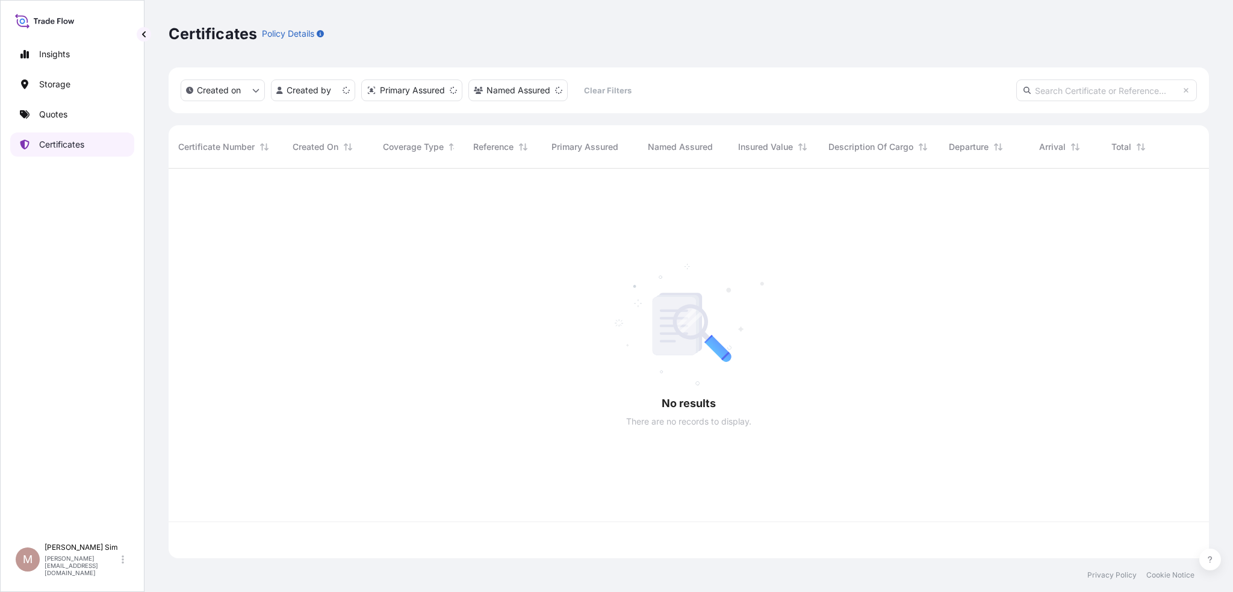
scroll to position [387, 1030]
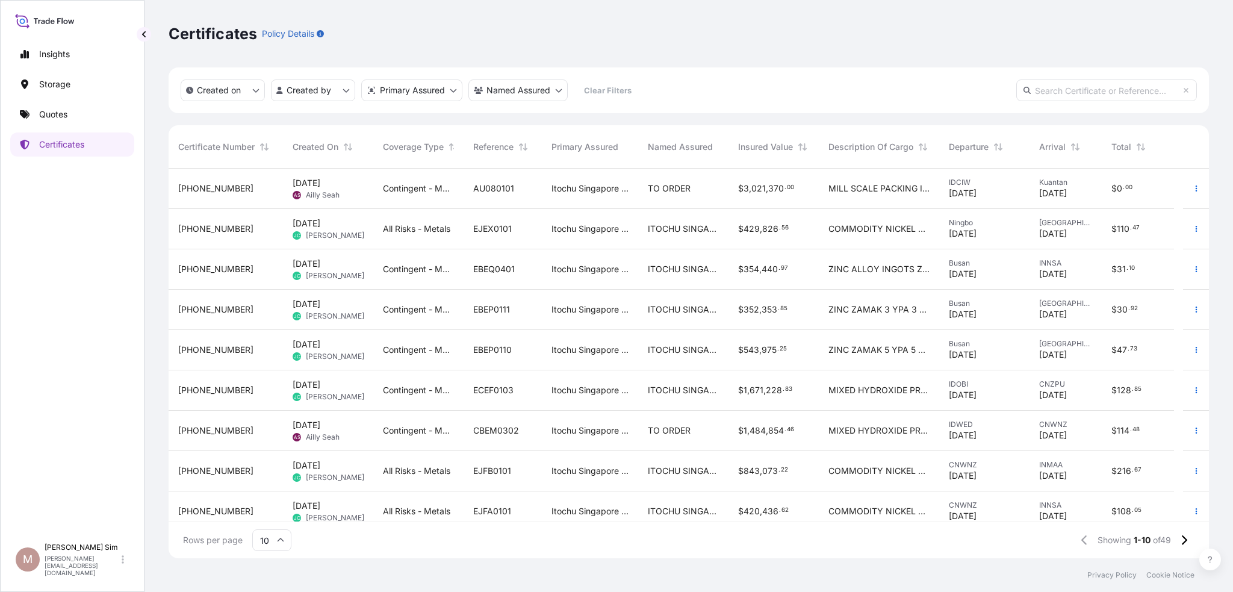
click at [646, 197] on div "TO ORDER" at bounding box center [683, 189] width 90 height 40
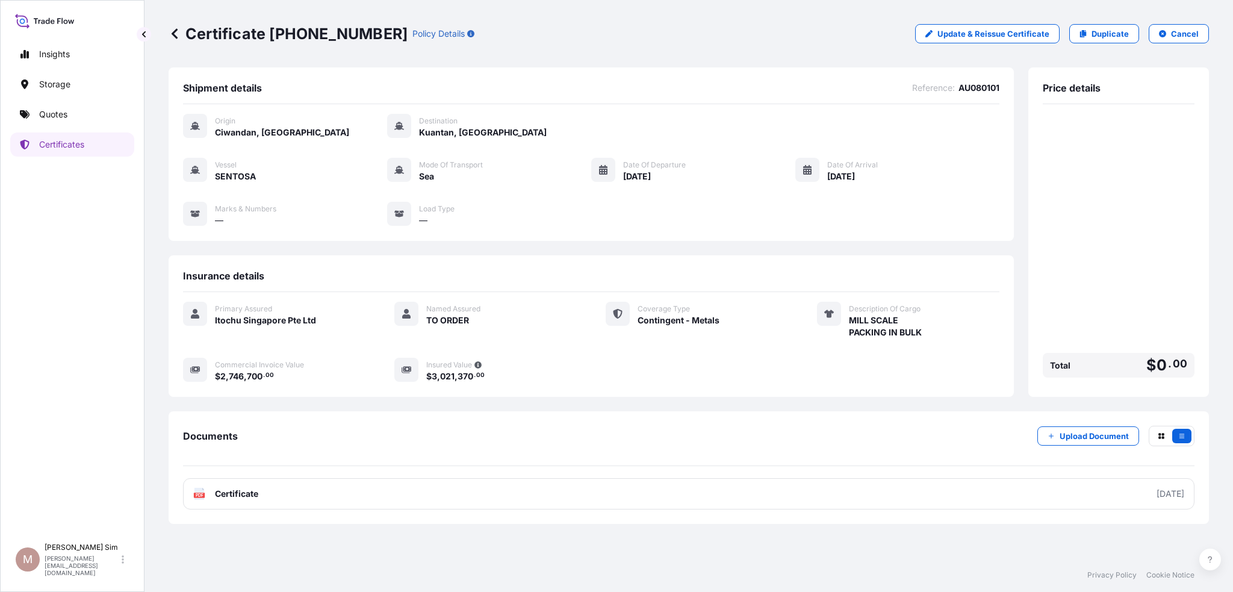
click at [173, 33] on icon at bounding box center [175, 33] width 6 height 10
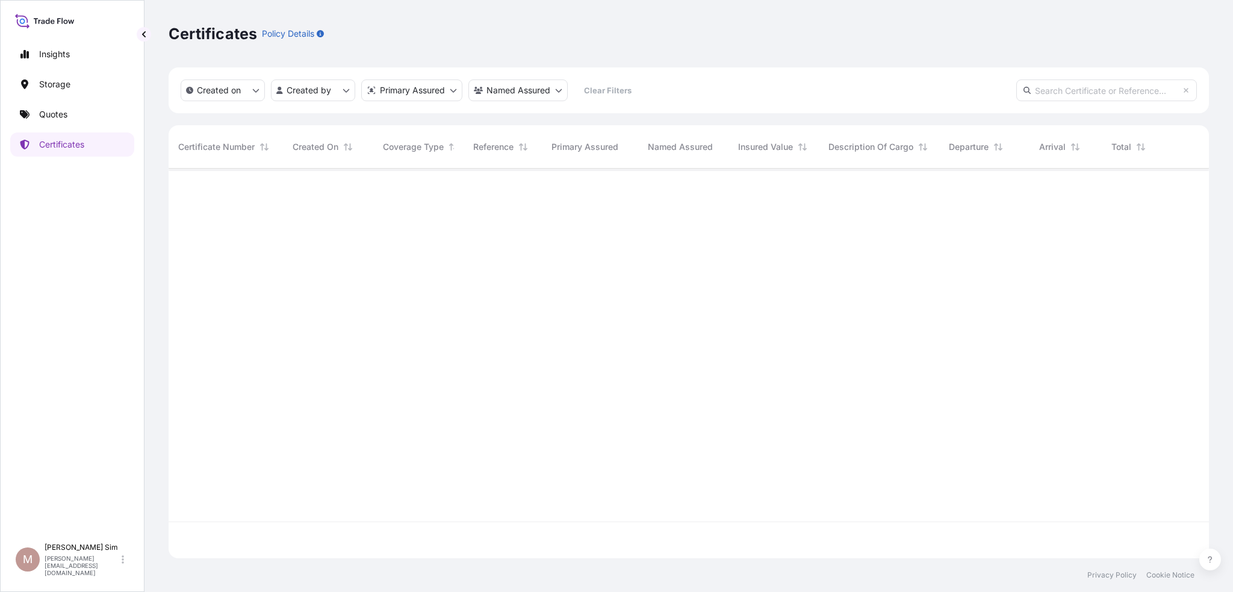
scroll to position [387, 1030]
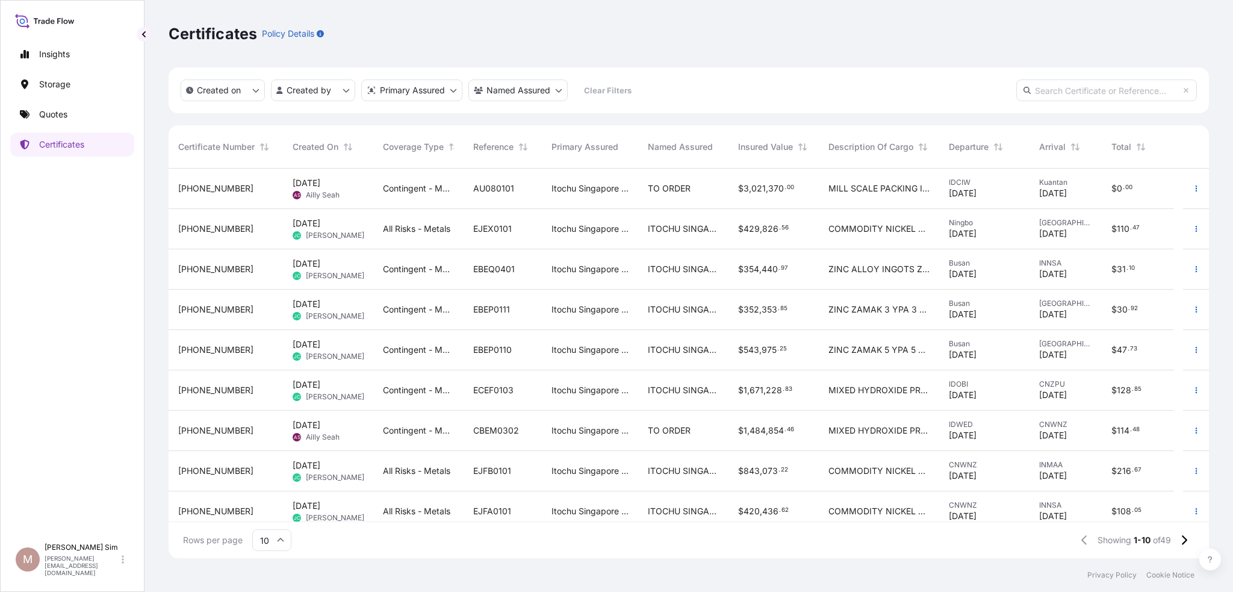
click at [88, 120] on link "Quotes" at bounding box center [72, 114] width 124 height 24
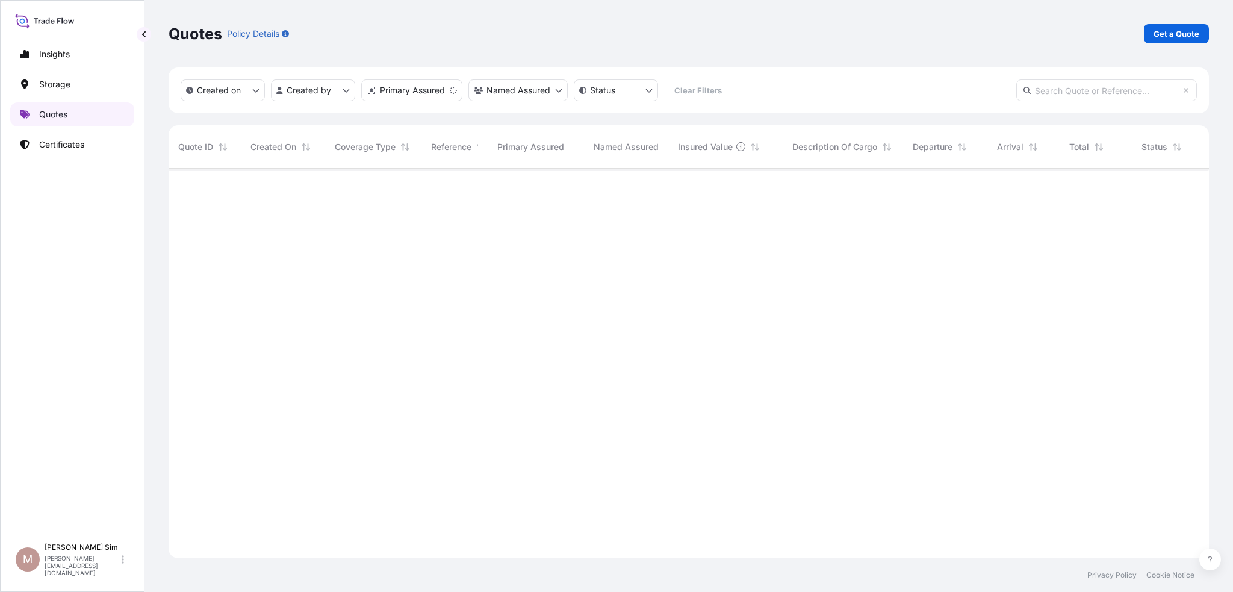
scroll to position [387, 1030]
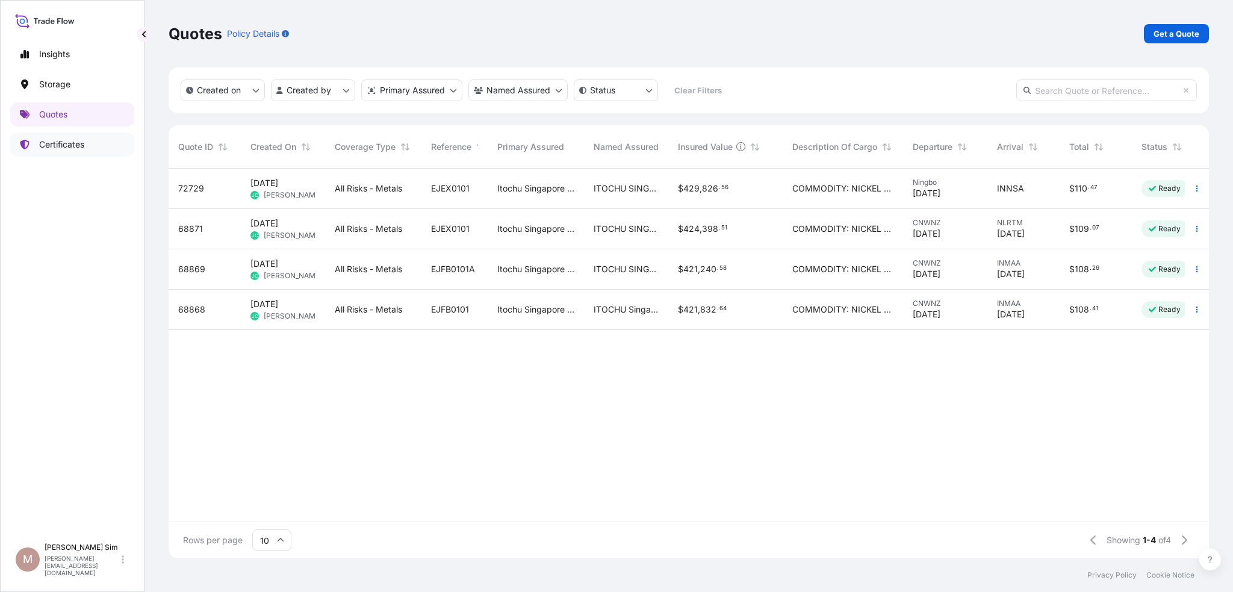
click at [94, 141] on link "Certificates" at bounding box center [72, 144] width 124 height 24
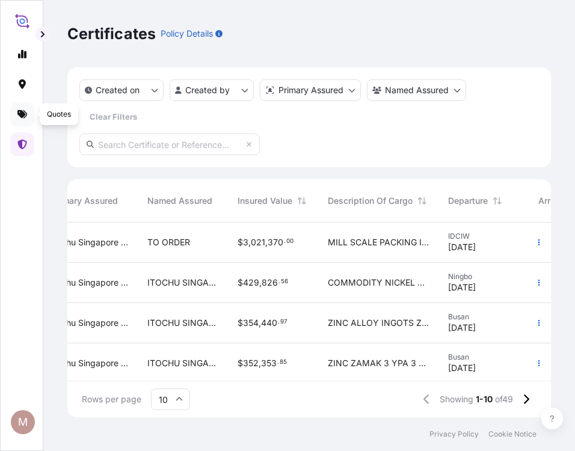
scroll to position [193, 474]
click at [22, 111] on icon at bounding box center [22, 114] width 10 height 8
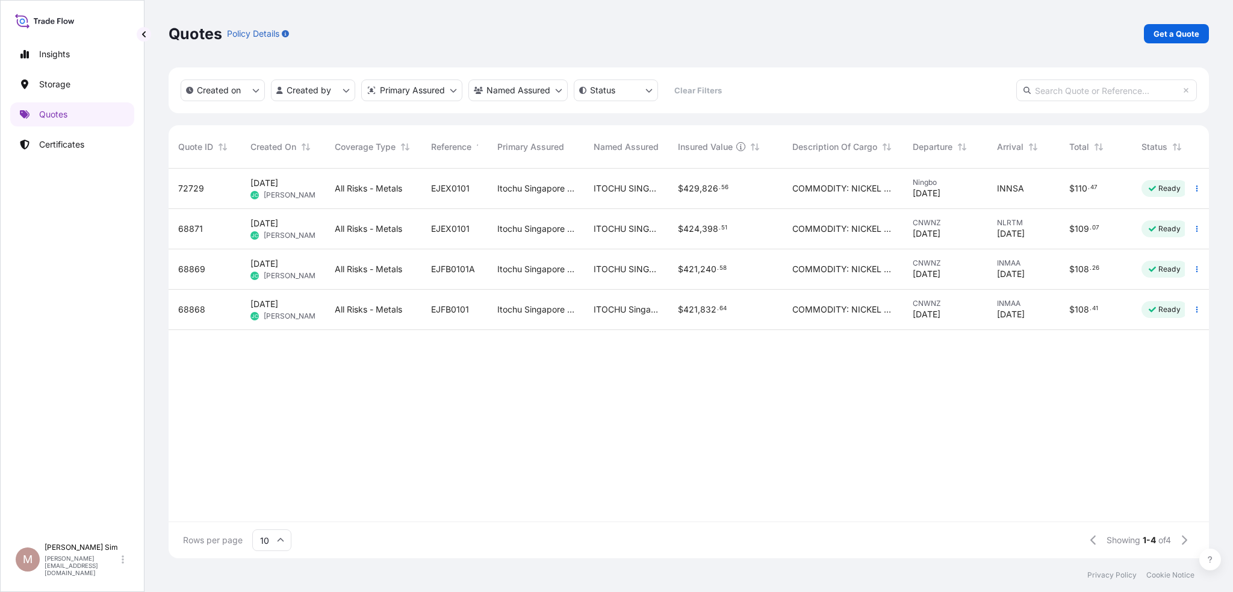
click at [640, 440] on div "72729 1 Oct 2025 JC Joyce Chen All Risks - Metals EJEX0101 Itochu Singapore Pte…" at bounding box center [704, 345] width 1071 height 353
